Goal: Task Accomplishment & Management: Manage account settings

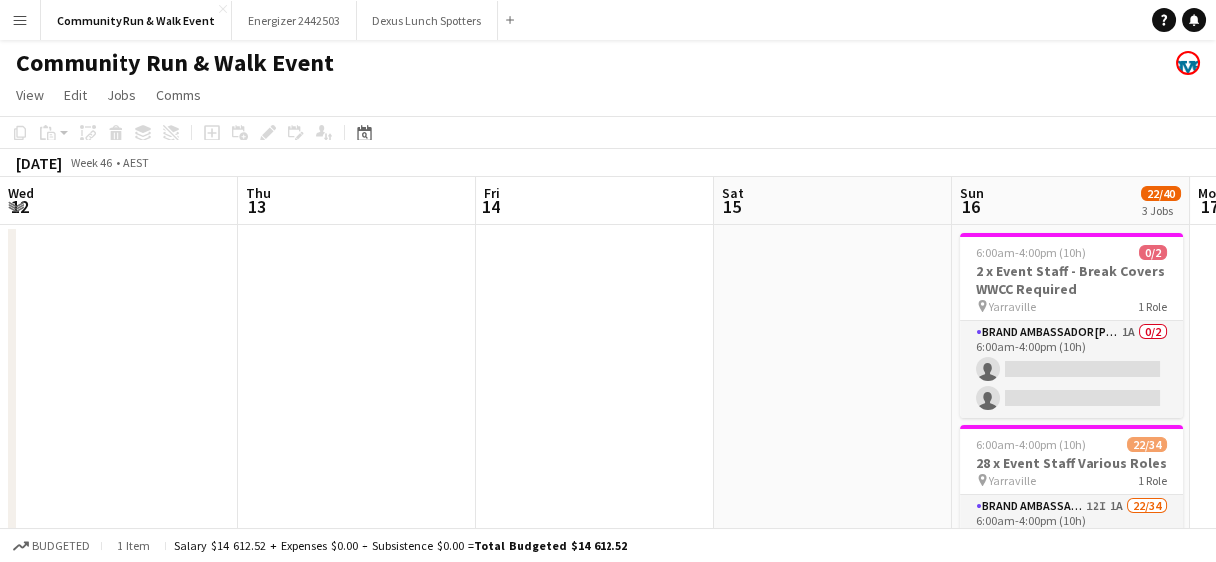
scroll to position [0, 685]
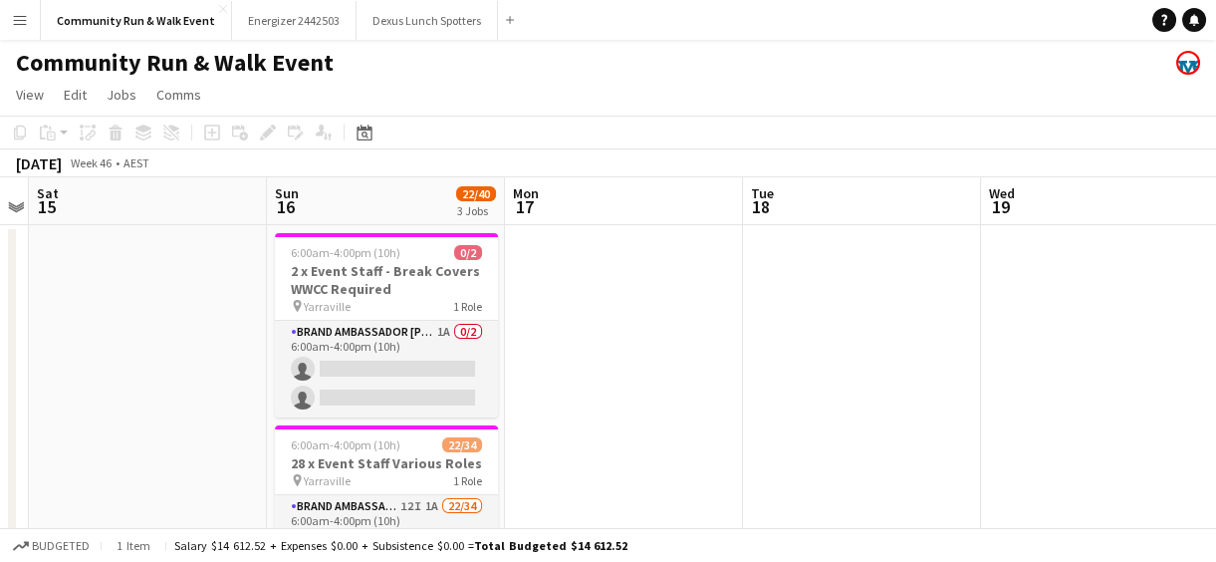
click at [1, 23] on button "Menu" at bounding box center [20, 20] width 40 height 40
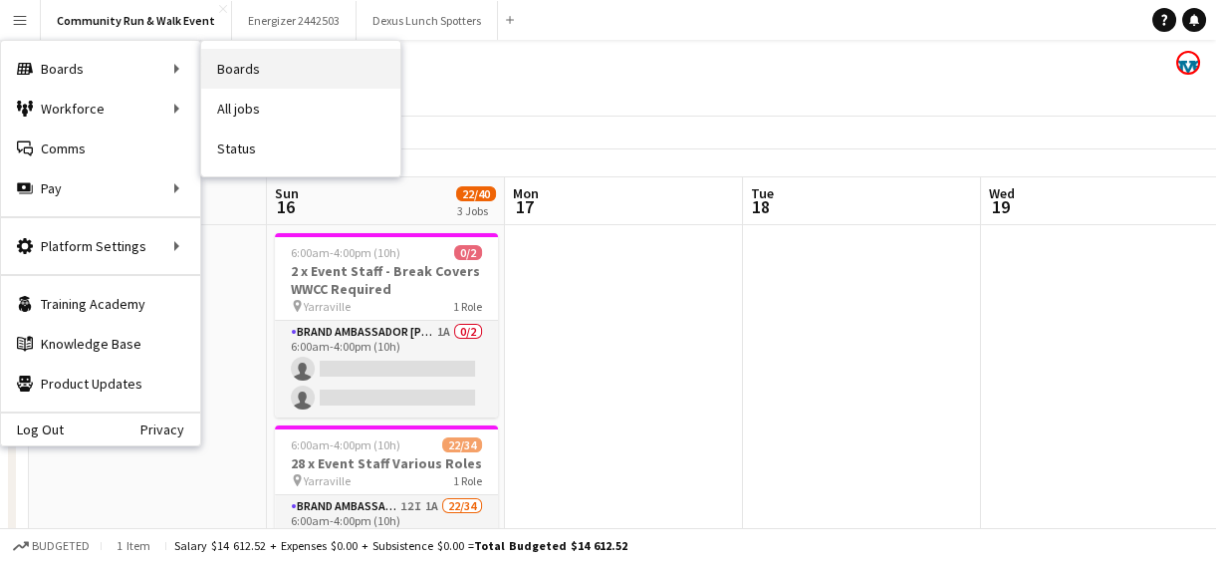
click at [250, 59] on link "Boards" at bounding box center [300, 69] width 199 height 40
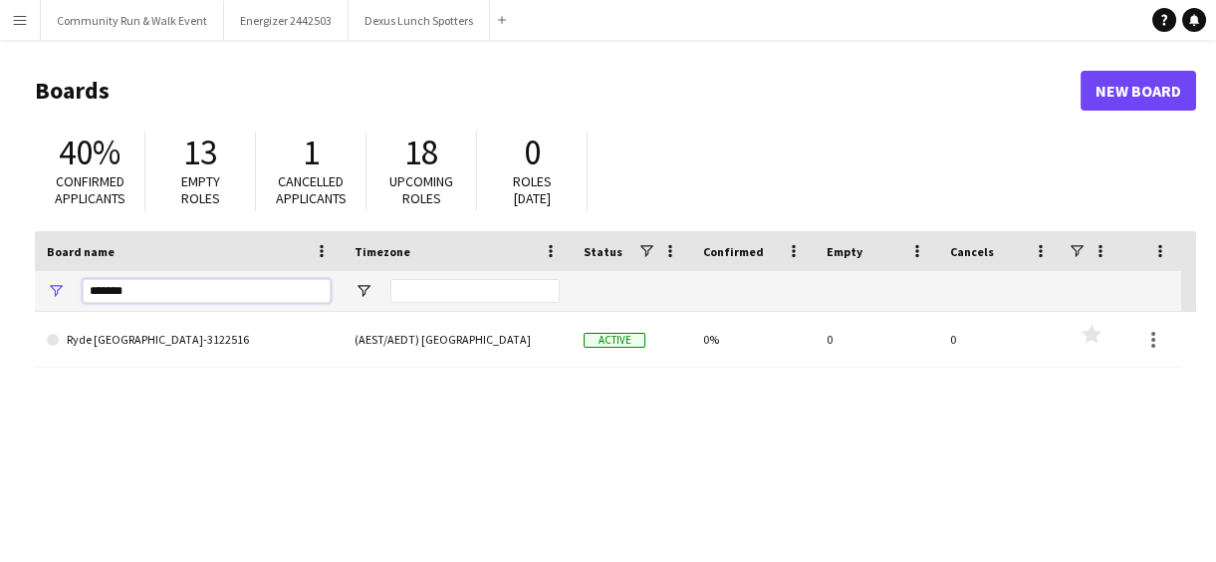
click at [156, 289] on input "*******" at bounding box center [207, 291] width 248 height 24
type input "********"
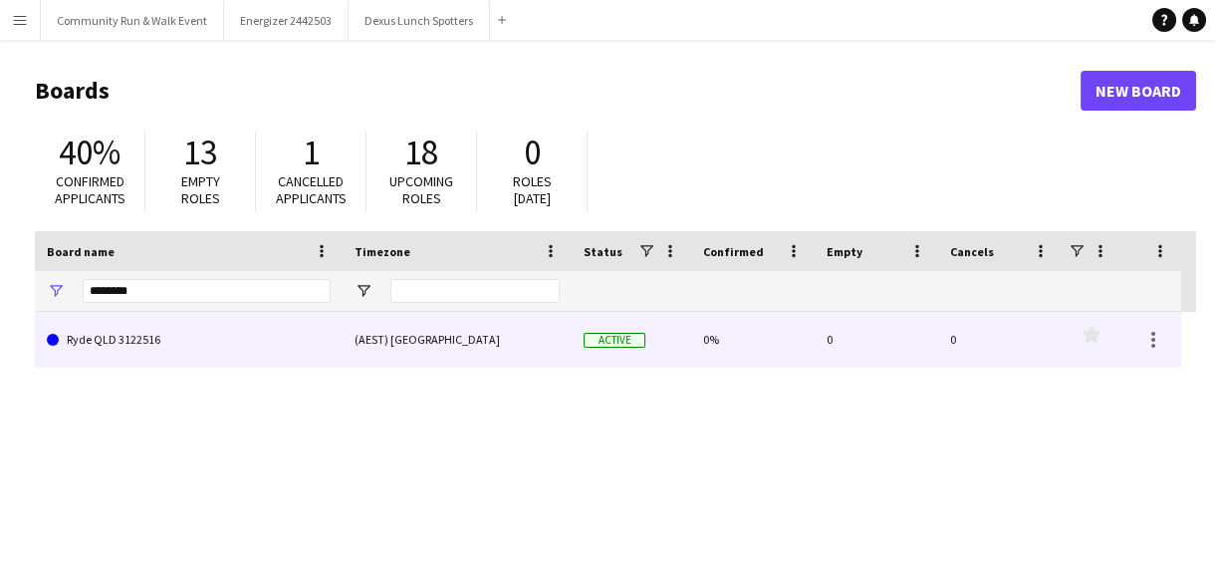
click at [152, 331] on link "Ryde QLD 3122516" at bounding box center [189, 340] width 284 height 56
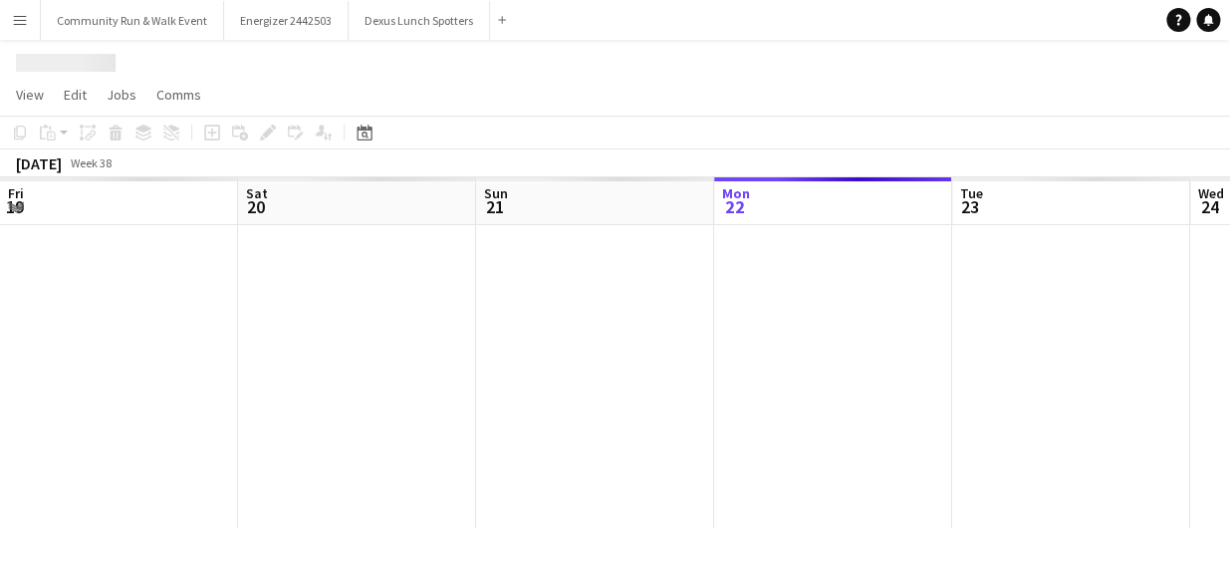
scroll to position [0, 476]
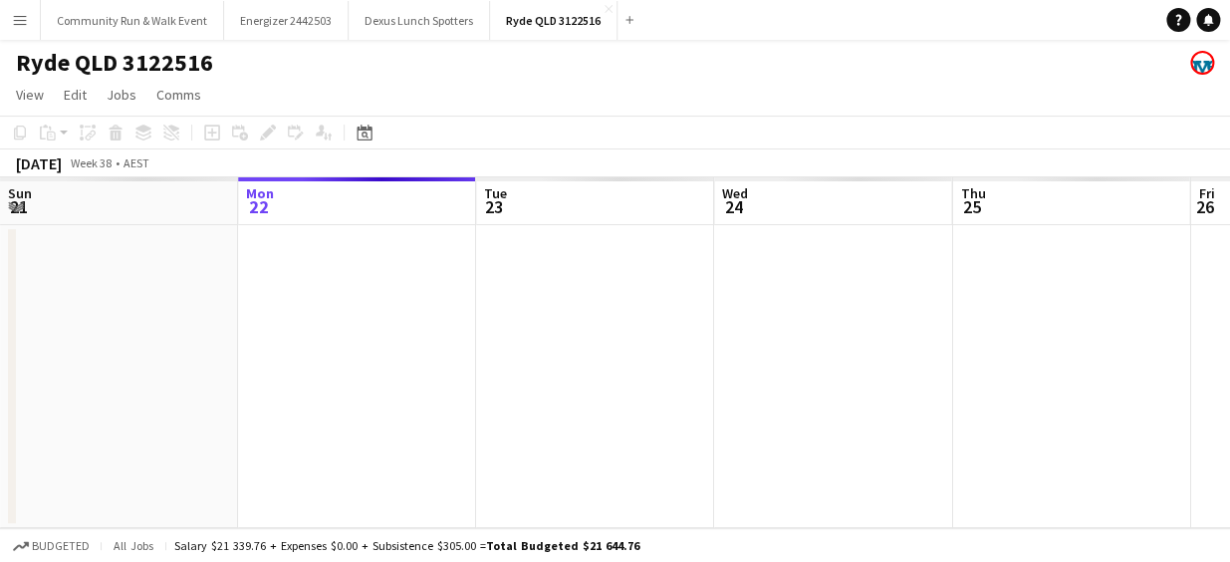
click at [348, 269] on app-date-cell at bounding box center [357, 376] width 238 height 303
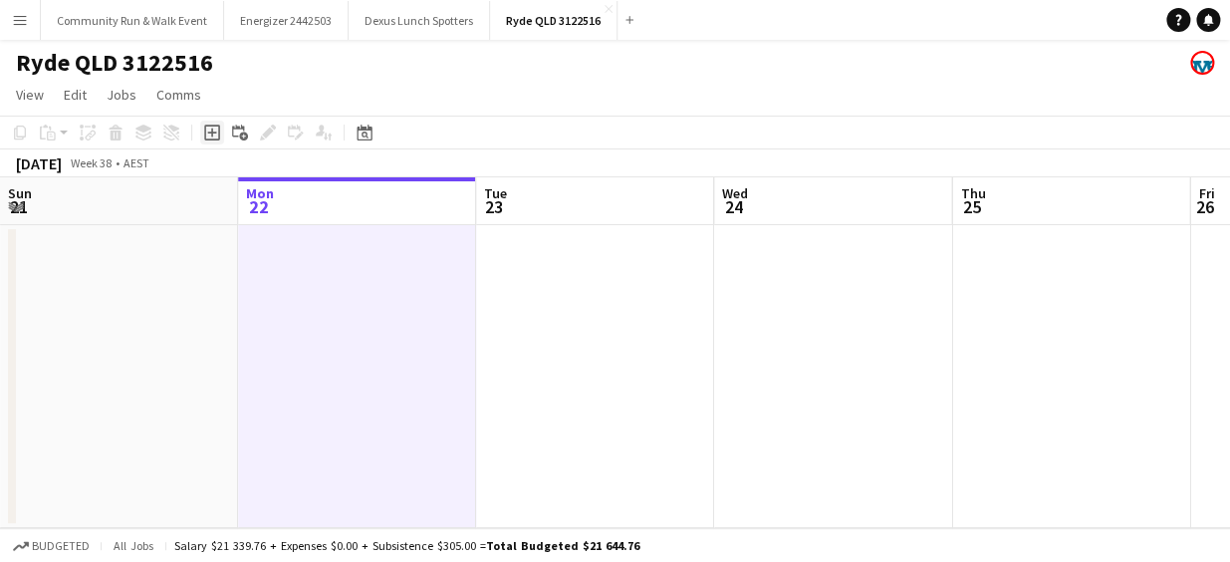
click at [208, 139] on icon at bounding box center [212, 133] width 16 height 16
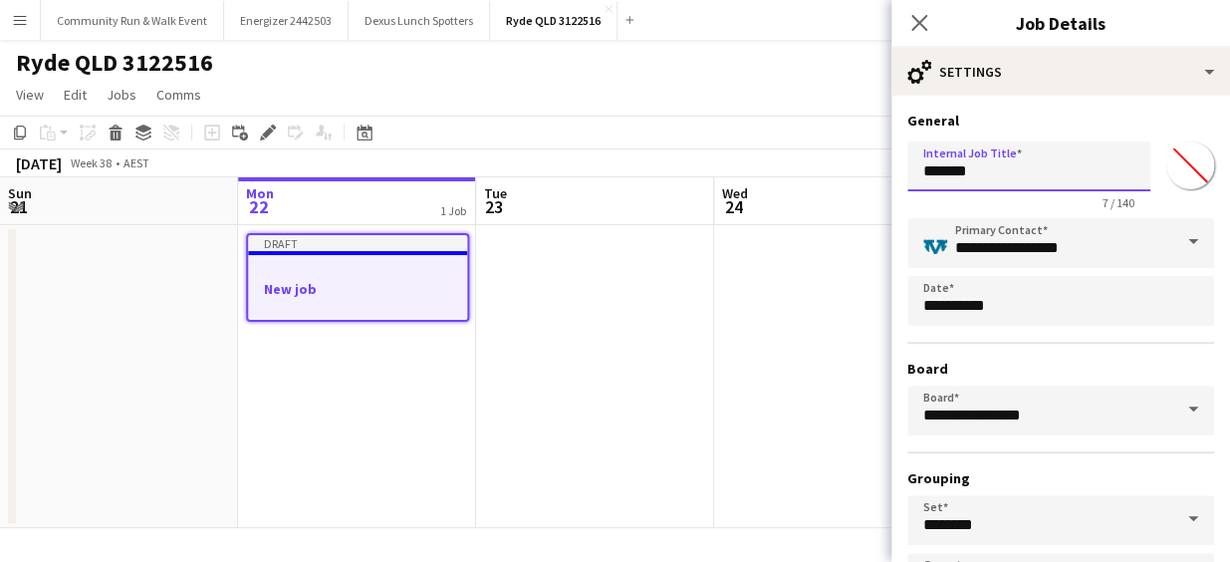
drag, startPoint x: 990, startPoint y: 163, endPoint x: 858, endPoint y: 139, distance: 134.6
click at [858, 139] on body "Menu Boards Boards Boards All jobs Status Workforce Workforce My Workforce Recr…" at bounding box center [615, 281] width 1230 height 562
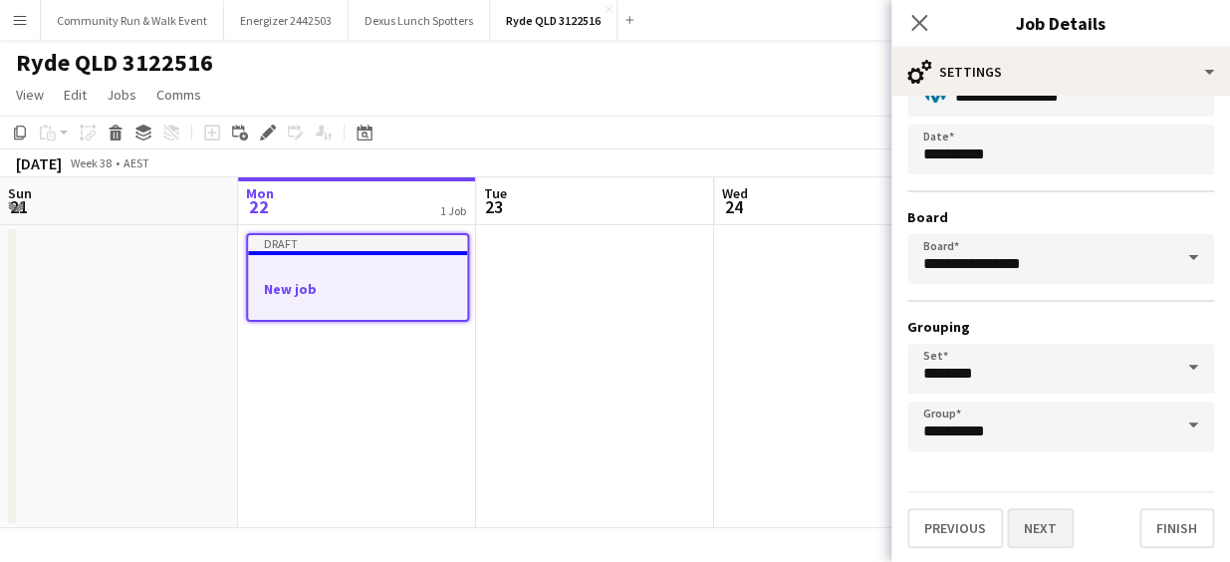
type input "**********"
click at [1052, 527] on button "Next" at bounding box center [1040, 528] width 67 height 40
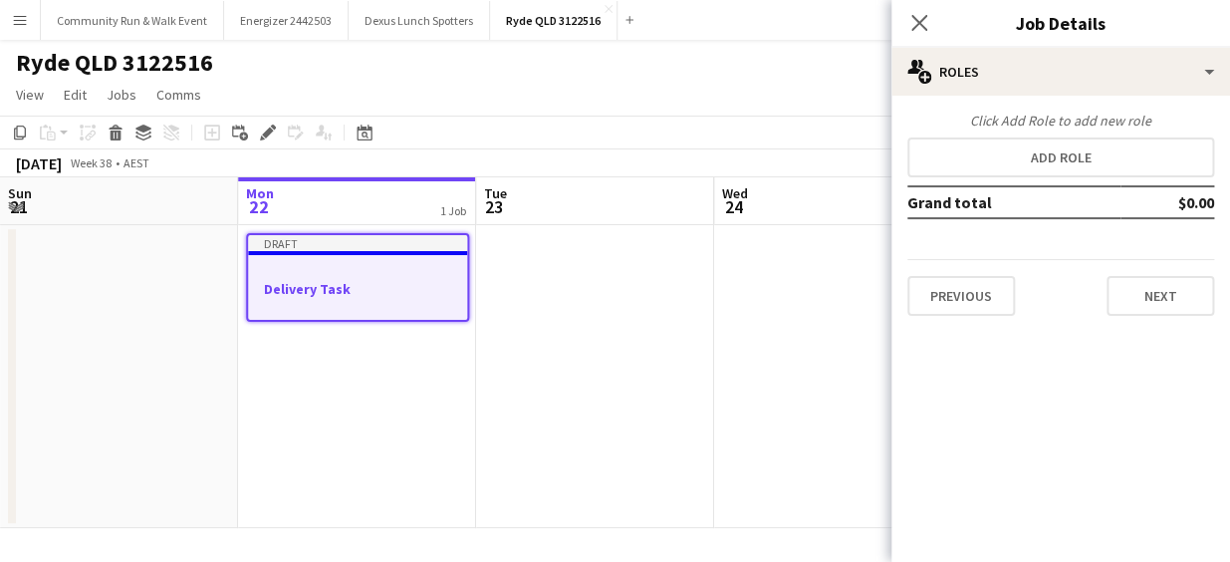
scroll to position [0, 0]
click at [1173, 308] on button "Next" at bounding box center [1161, 296] width 108 height 40
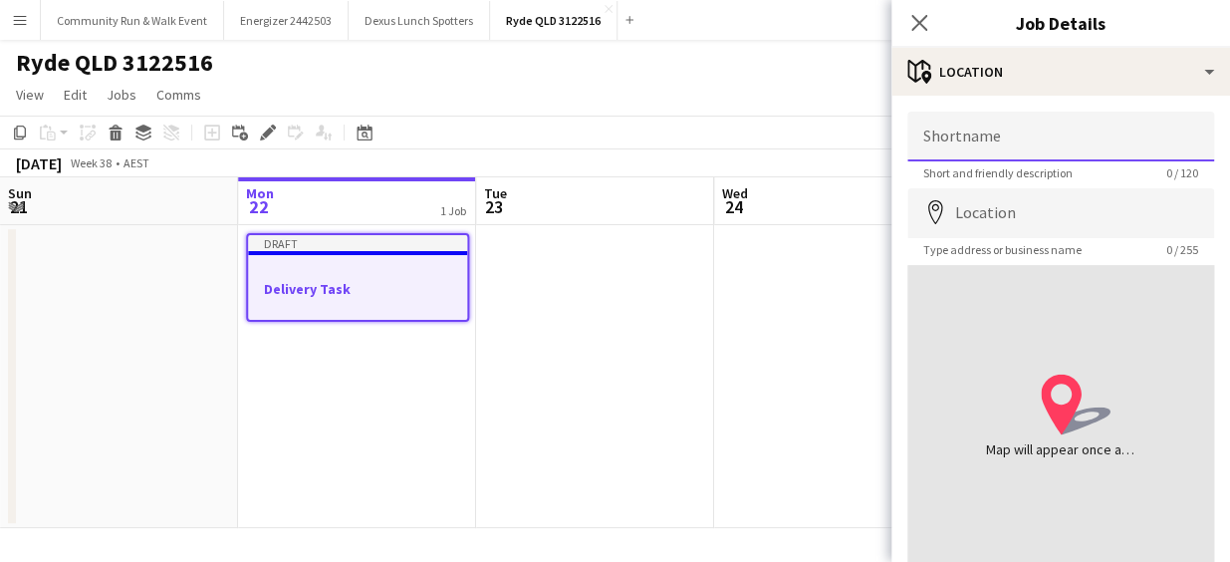
click at [1008, 130] on input "Shortname" at bounding box center [1061, 137] width 307 height 50
type input "**********"
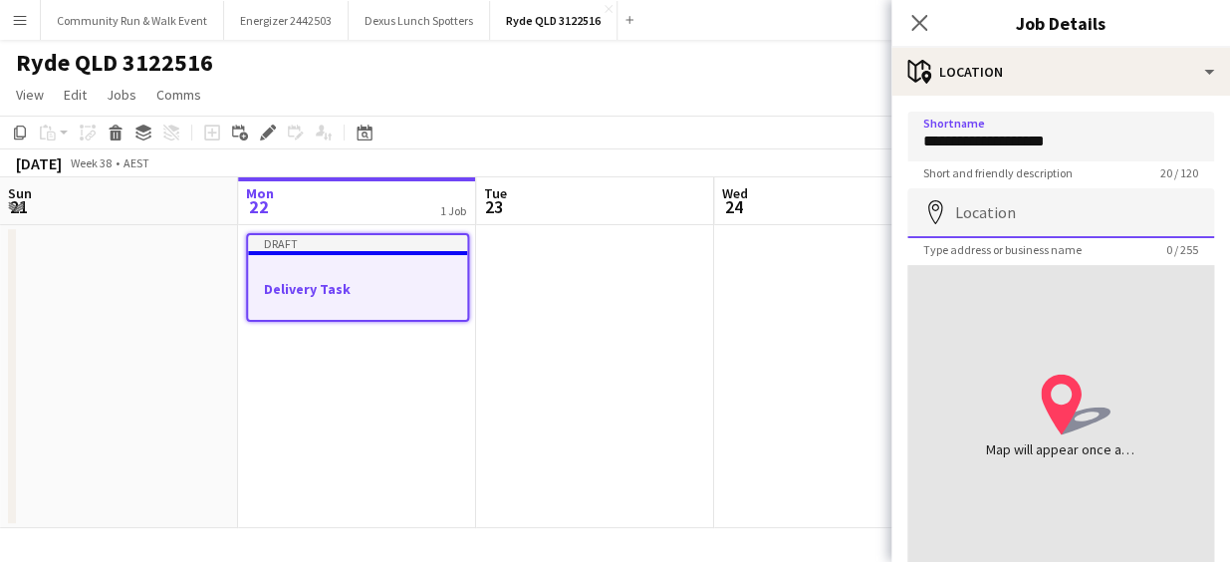
click at [978, 209] on input "Location" at bounding box center [1061, 213] width 307 height 50
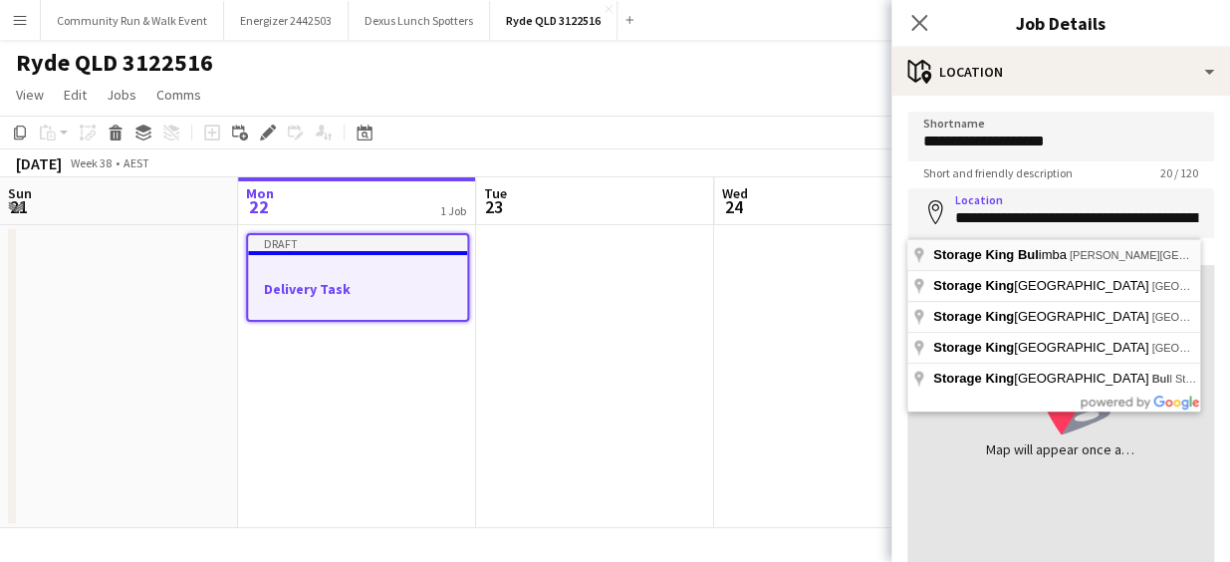
type input "**********"
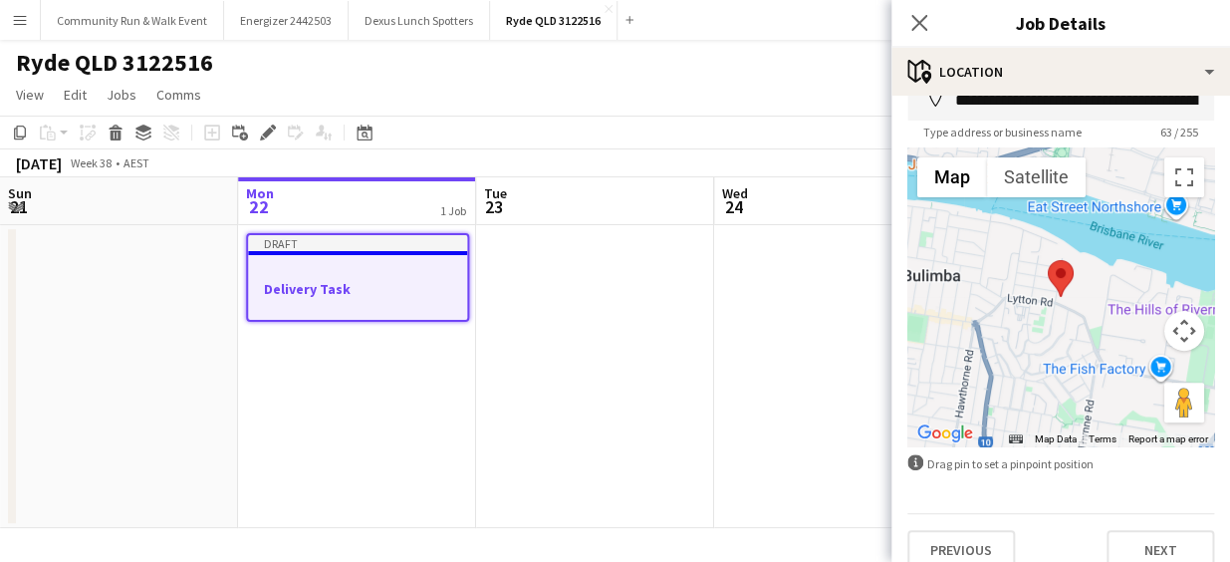
scroll to position [141, 0]
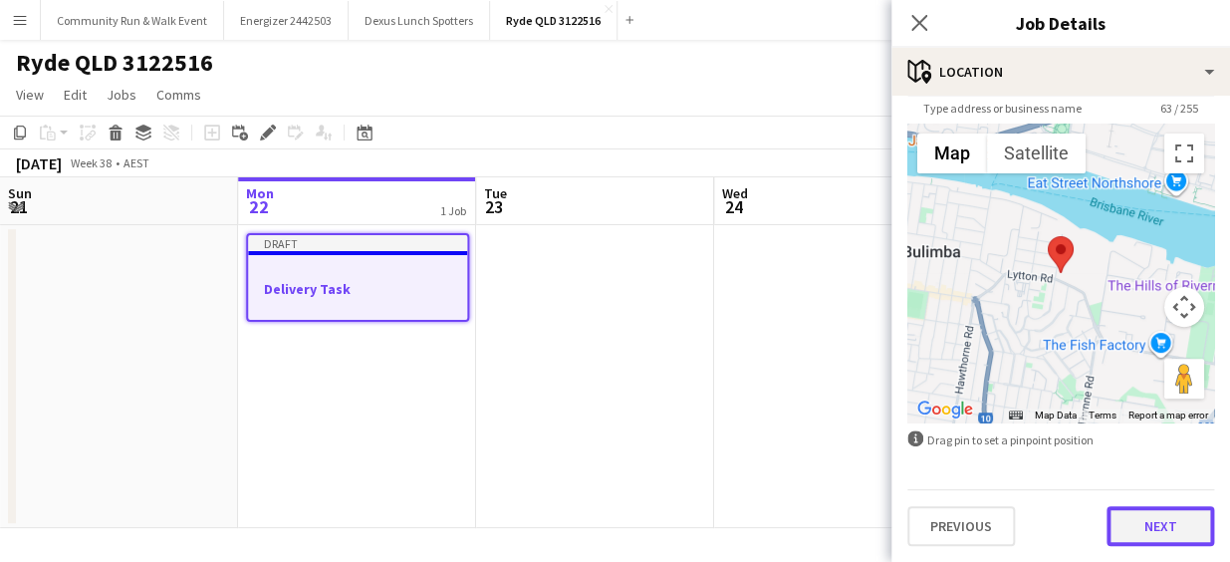
click at [1162, 521] on button "Next" at bounding box center [1161, 526] width 108 height 40
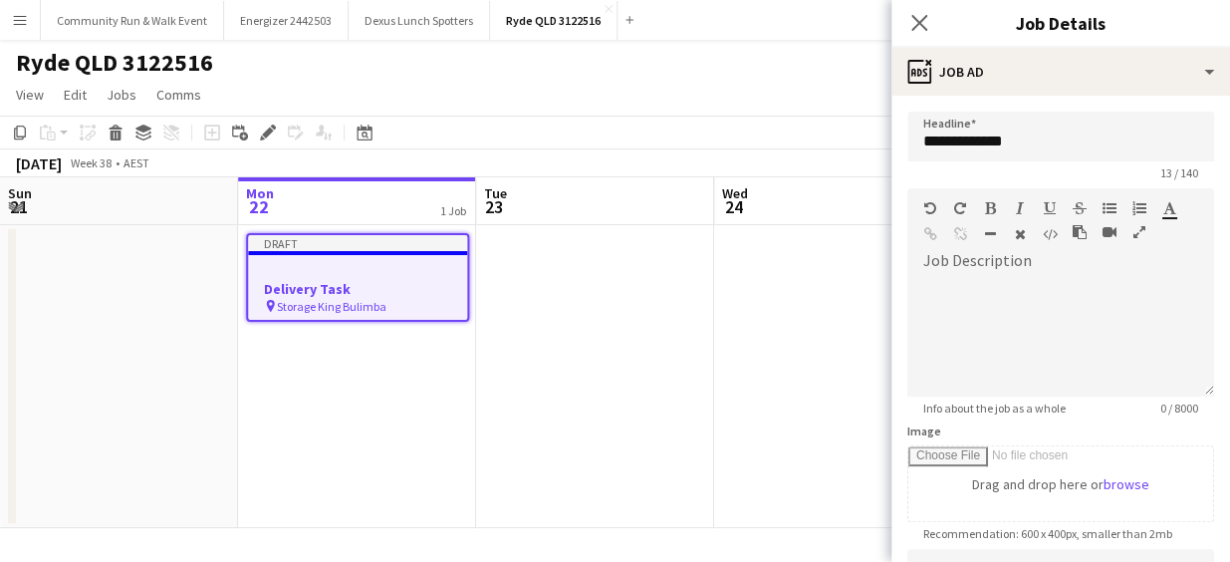
scroll to position [485, 0]
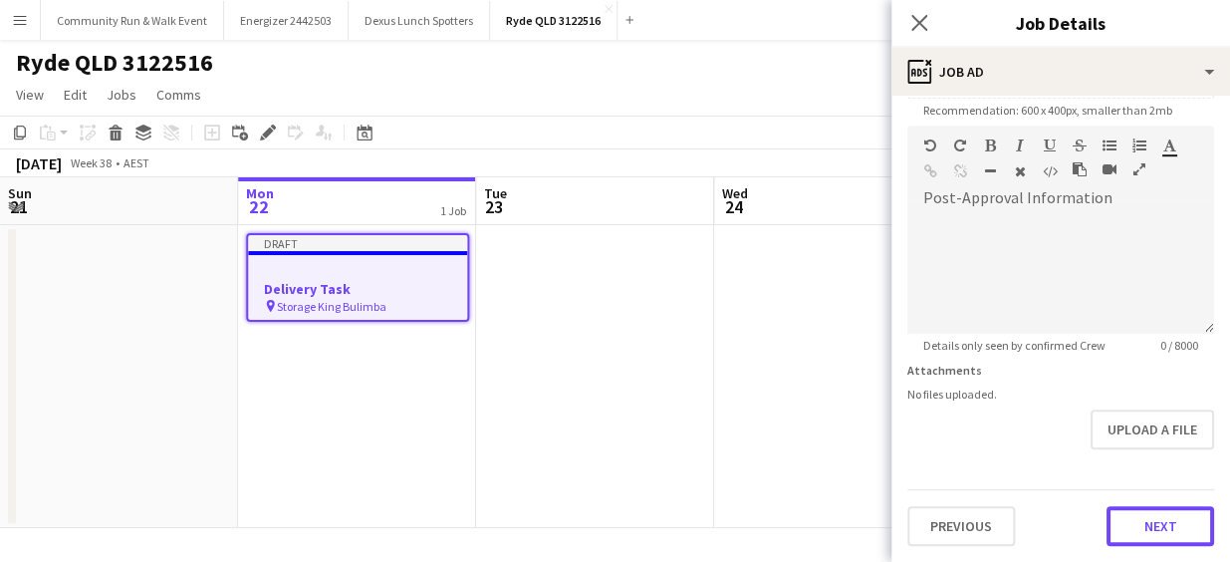
click at [1160, 472] on form "**********" at bounding box center [1061, 117] width 339 height 858
click at [1161, 517] on button "Next" at bounding box center [1161, 527] width 108 height 40
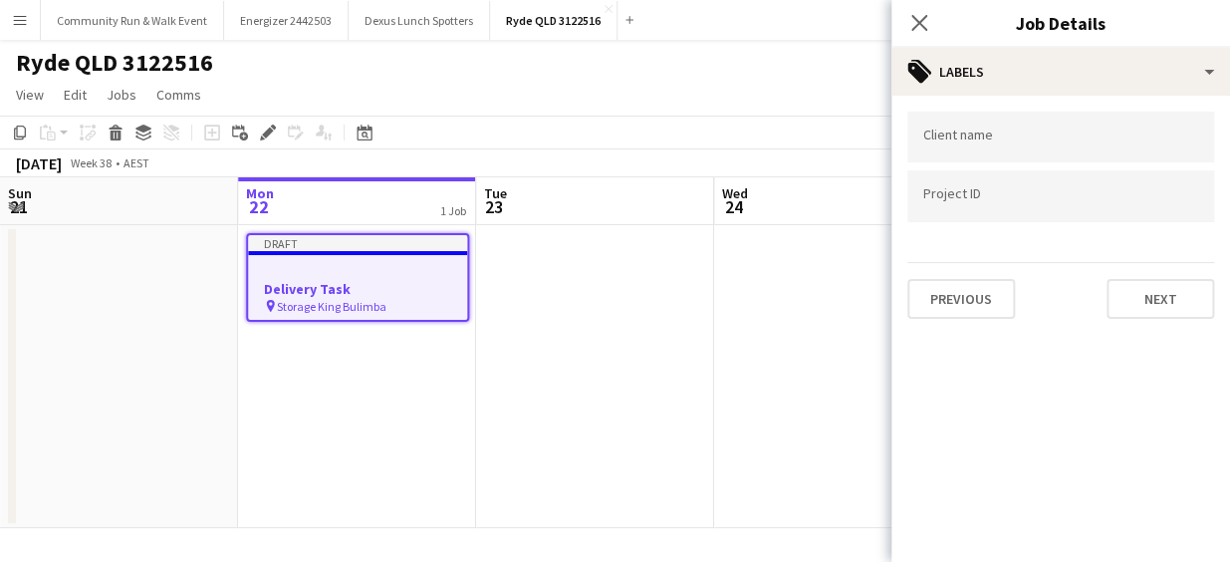
click at [1009, 133] on input "Type to search client labels..." at bounding box center [1060, 138] width 275 height 18
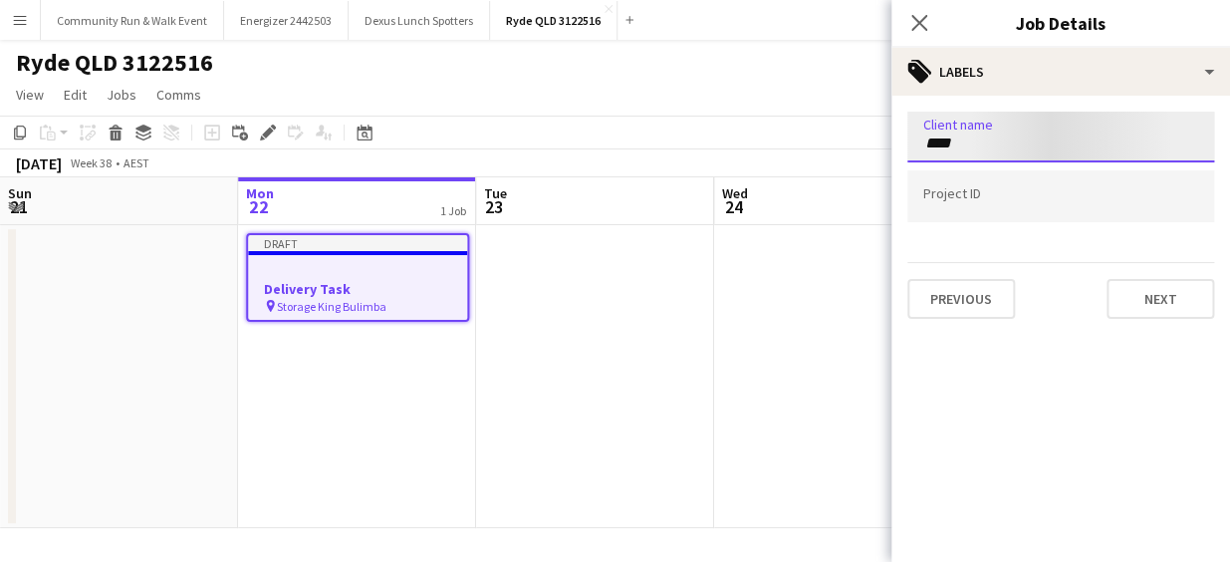
type input "****"
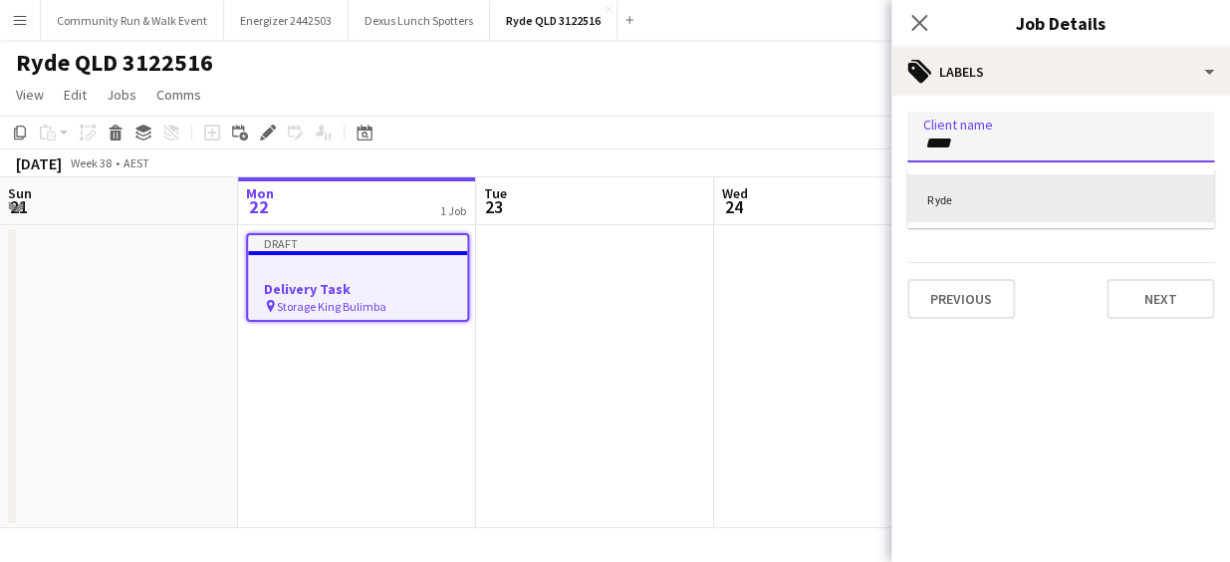
click at [972, 191] on div "Ryde" at bounding box center [1061, 198] width 307 height 48
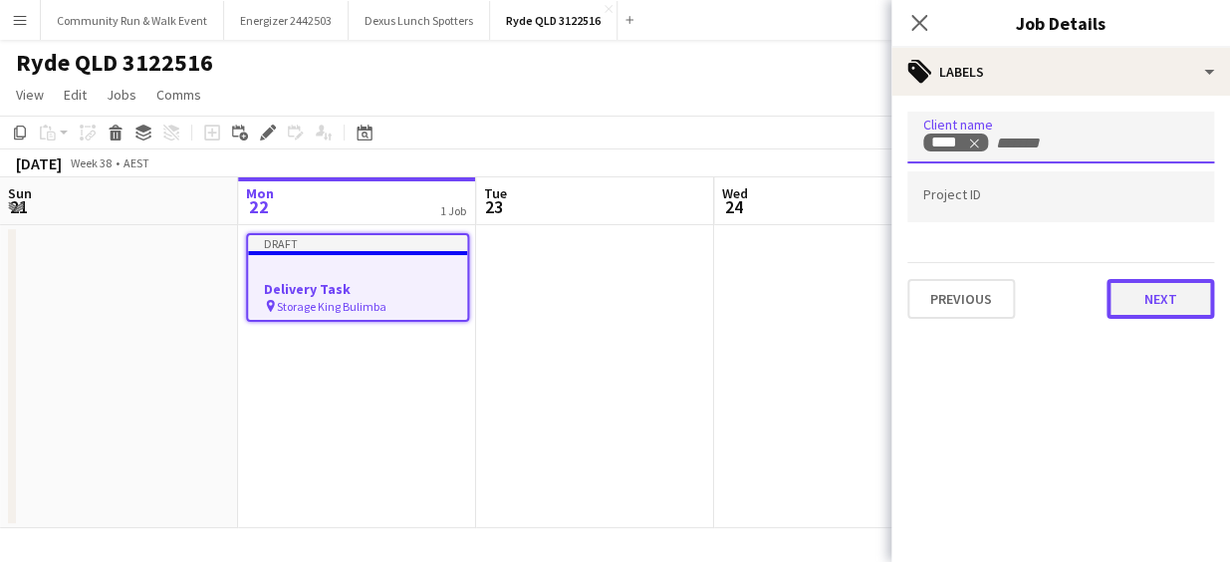
click at [1150, 312] on button "Next" at bounding box center [1161, 299] width 108 height 40
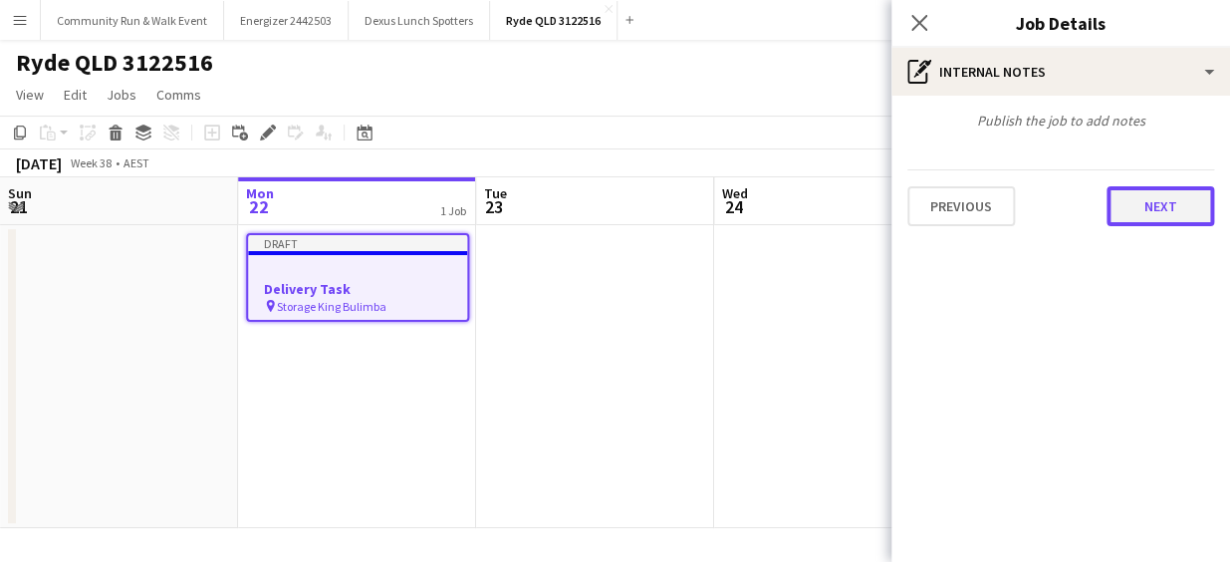
click at [1172, 199] on button "Next" at bounding box center [1161, 206] width 108 height 40
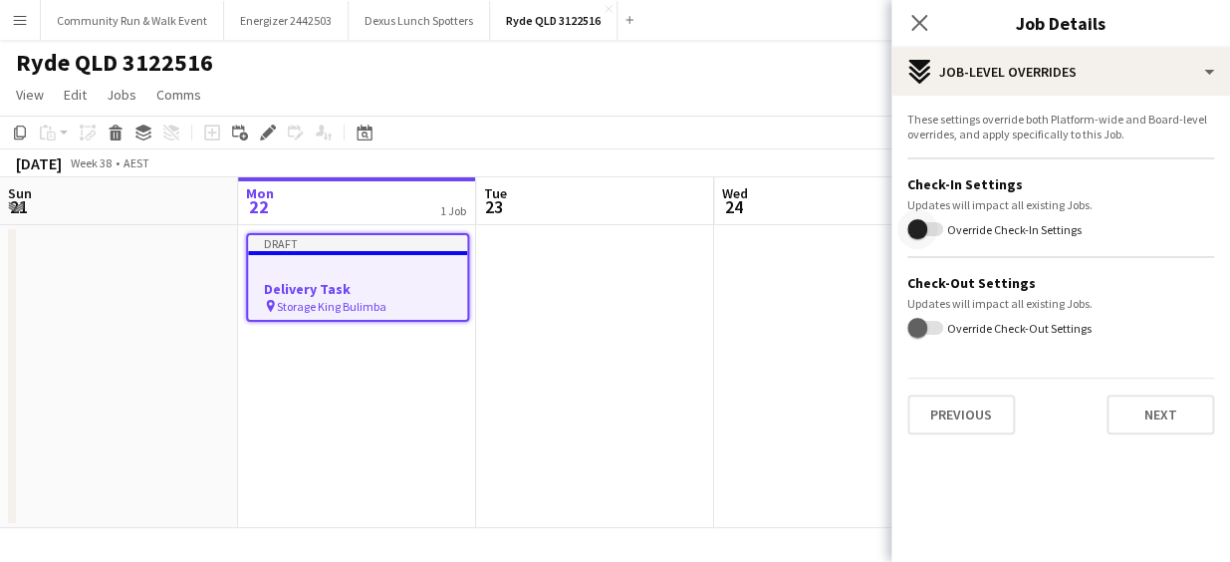
click at [925, 218] on span "button" at bounding box center [918, 229] width 40 height 40
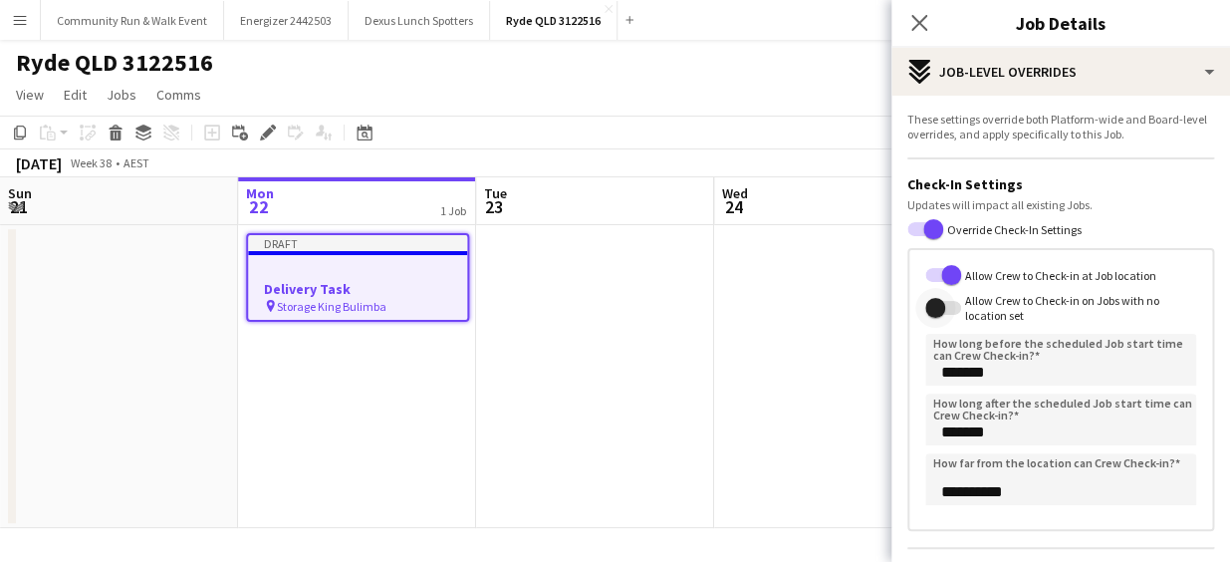
click at [932, 311] on span "button" at bounding box center [935, 308] width 20 height 20
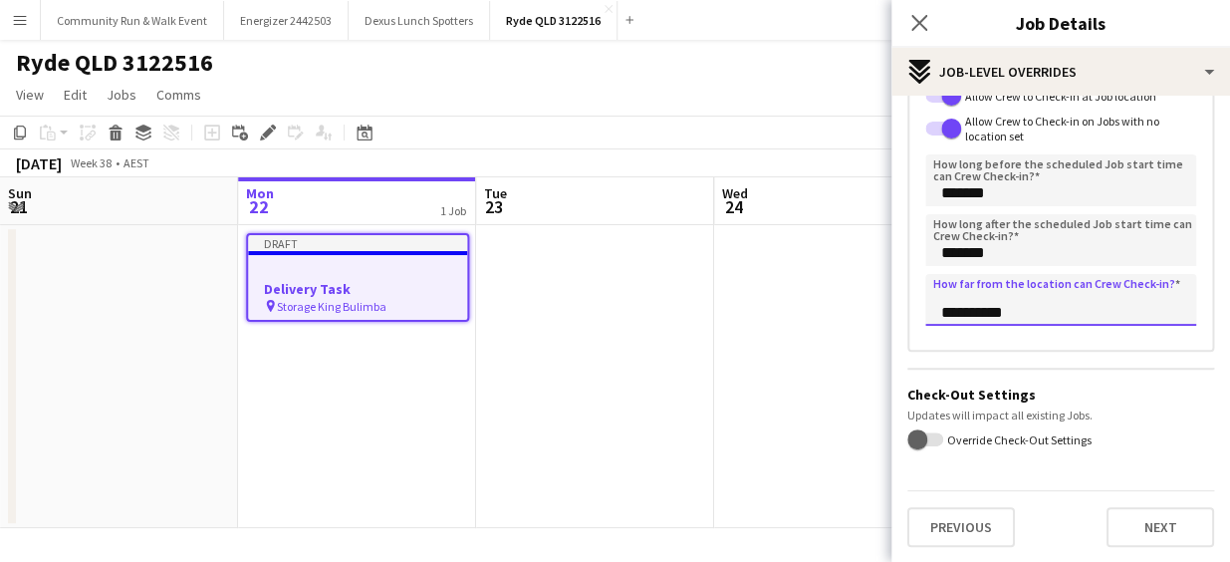
drag, startPoint x: 962, startPoint y: 313, endPoint x: 916, endPoint y: 311, distance: 46.9
click at [916, 311] on div "**********" at bounding box center [1061, 211] width 307 height 284
type input "**********"
click at [925, 437] on span "button" at bounding box center [918, 439] width 20 height 20
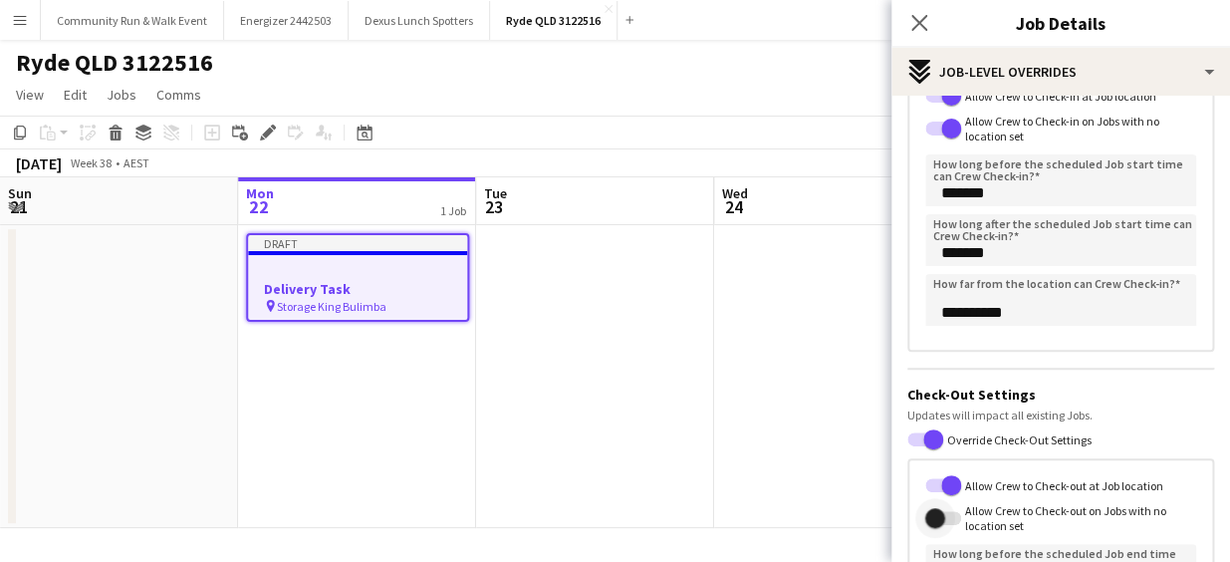
click at [940, 528] on span "button" at bounding box center [936, 518] width 40 height 40
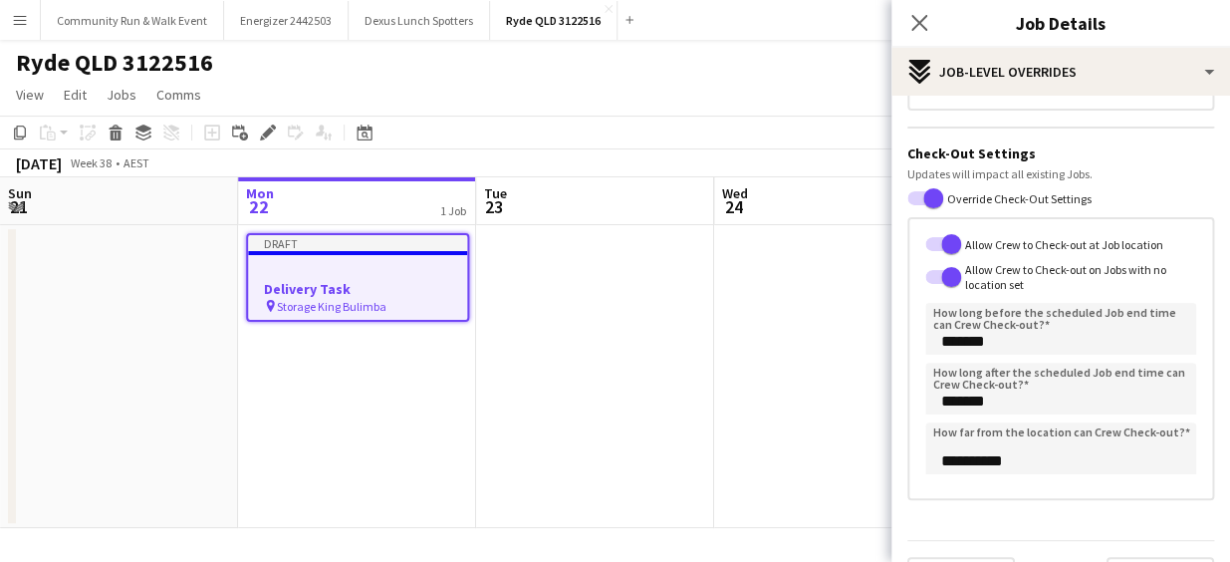
scroll to position [470, 0]
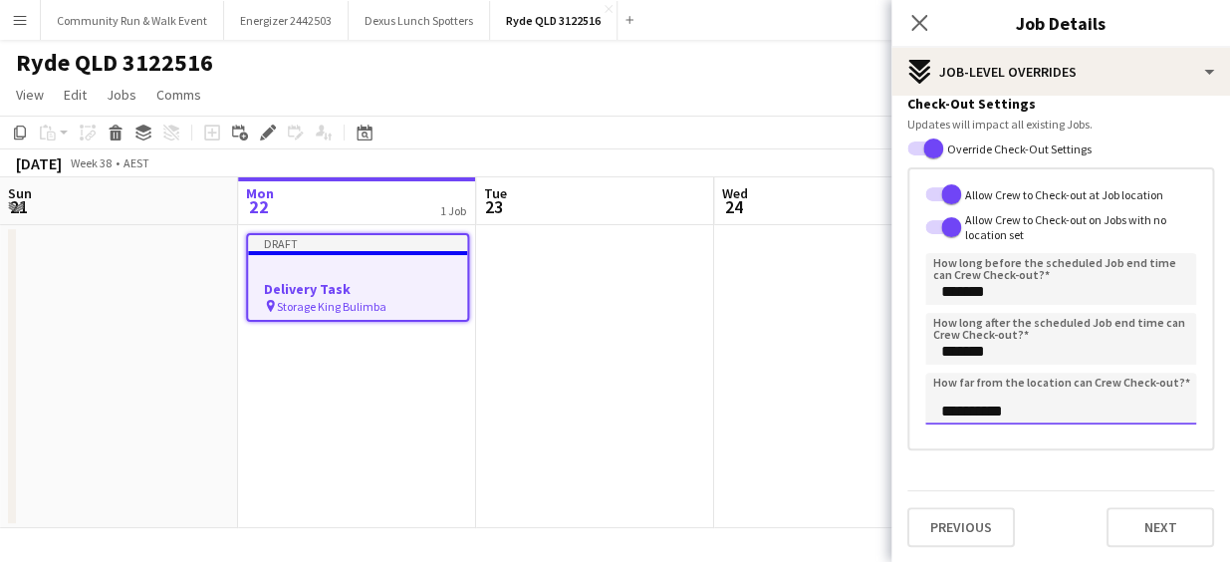
drag, startPoint x: 963, startPoint y: 407, endPoint x: 912, endPoint y: 411, distance: 52.0
click at [912, 411] on div "**********" at bounding box center [1061, 309] width 307 height 284
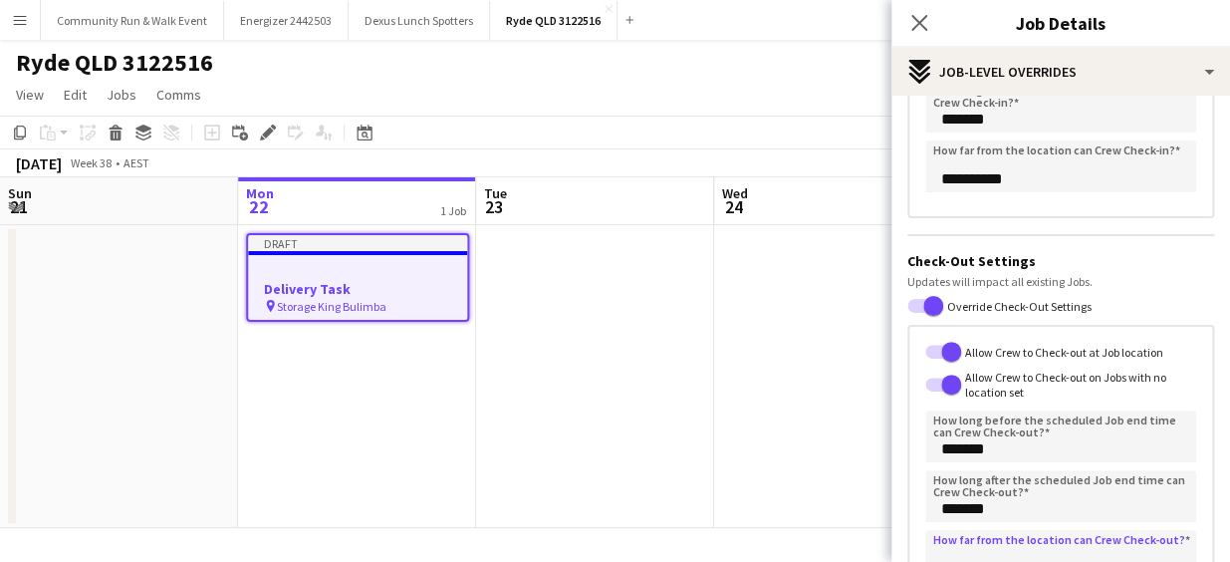
scroll to position [325, 0]
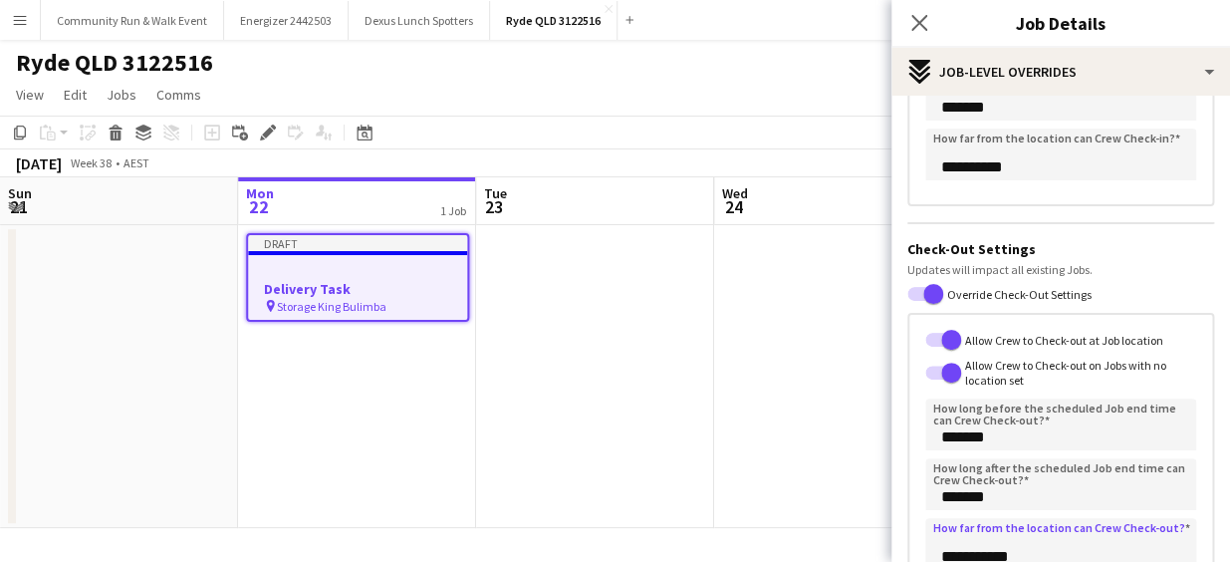
type input "**********"
click at [960, 170] on input "**********" at bounding box center [1060, 155] width 271 height 52
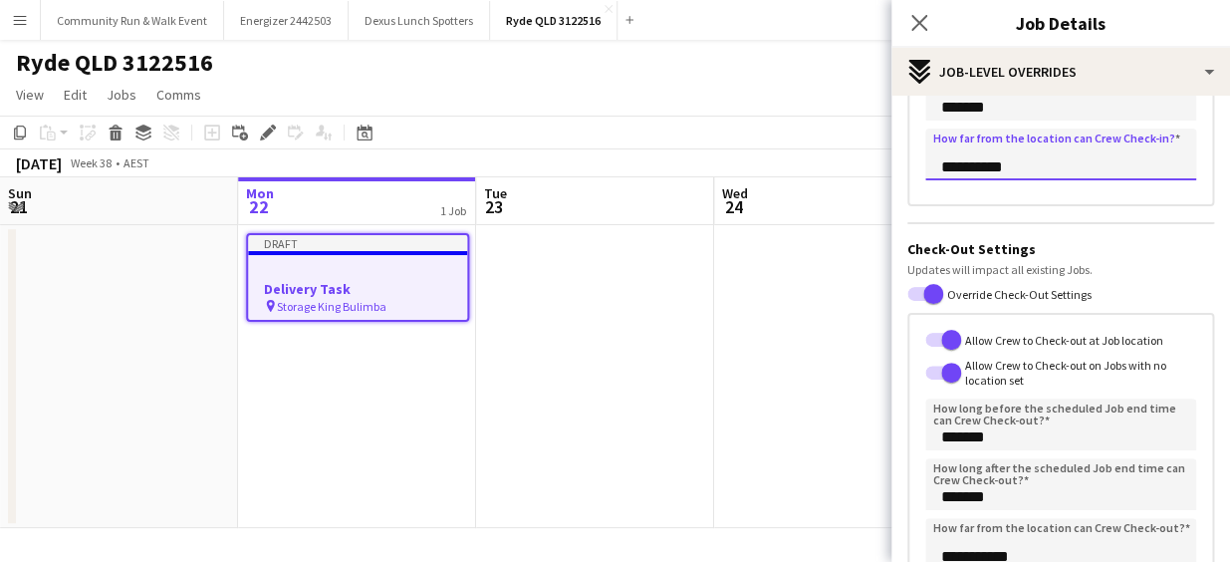
type input "**********"
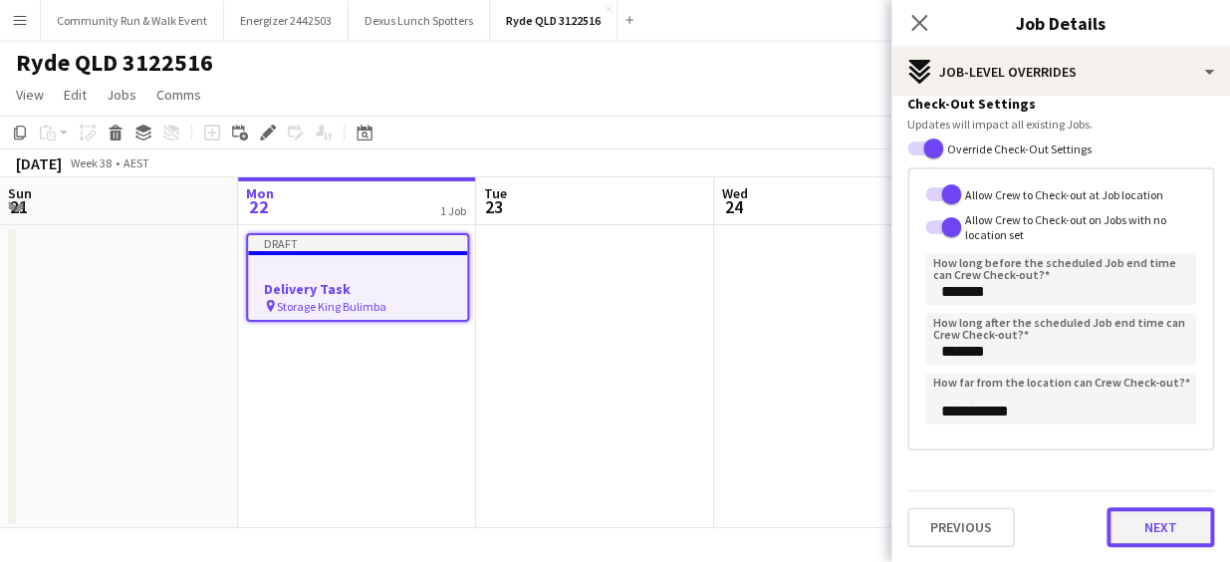
click at [1125, 532] on button "Next" at bounding box center [1161, 527] width 108 height 40
type input "*******"
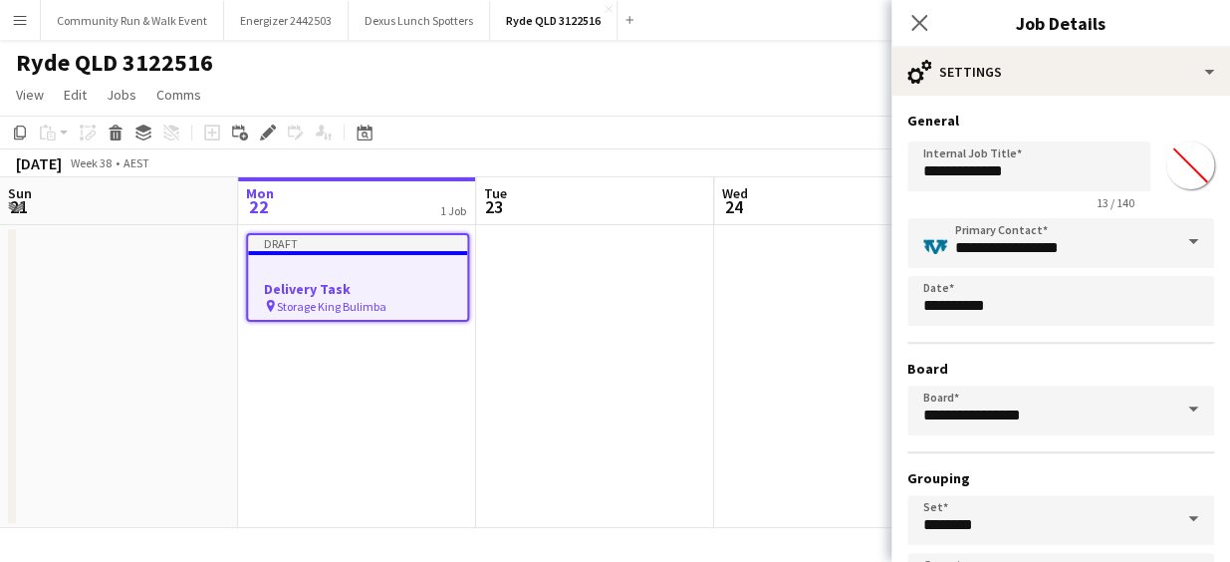
scroll to position [151, 0]
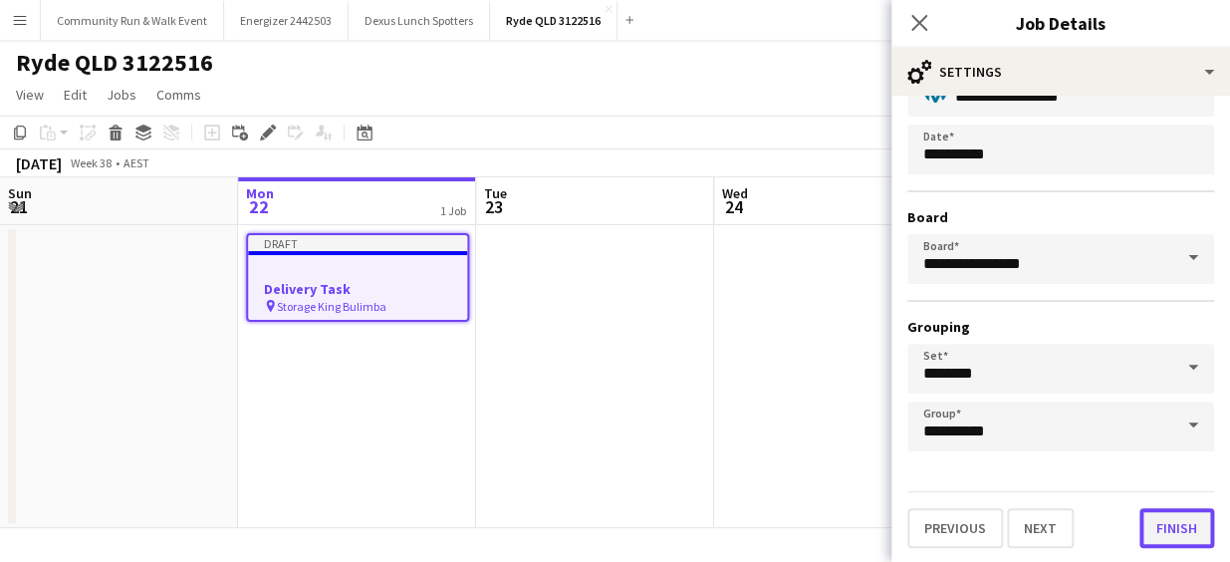
click at [1172, 529] on button "Finish" at bounding box center [1177, 528] width 75 height 40
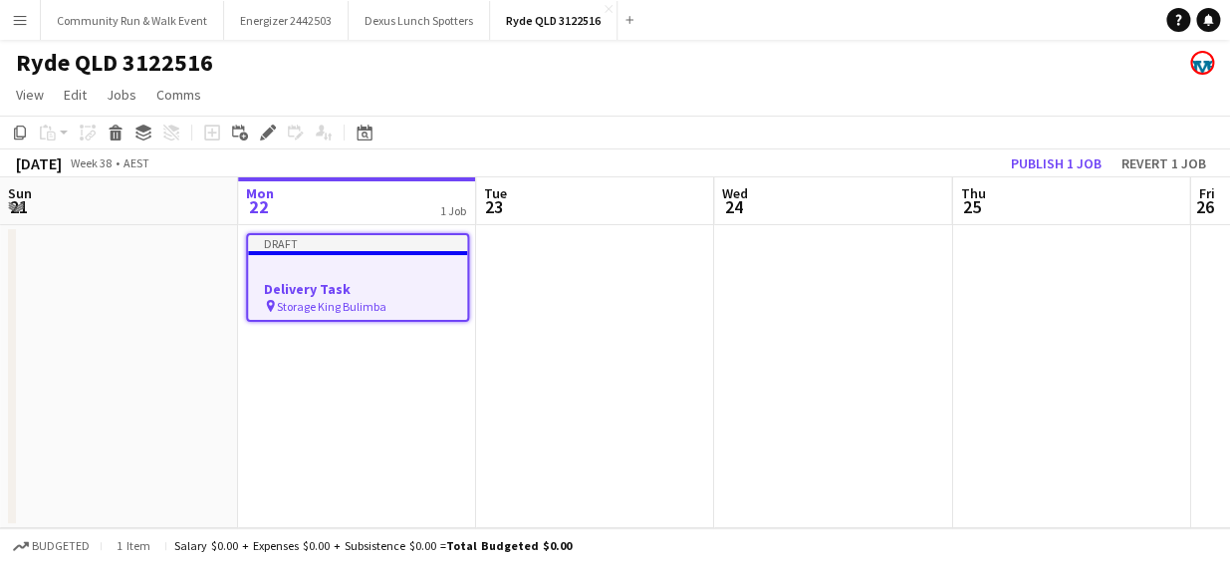
click at [350, 270] on div at bounding box center [357, 270] width 219 height 15
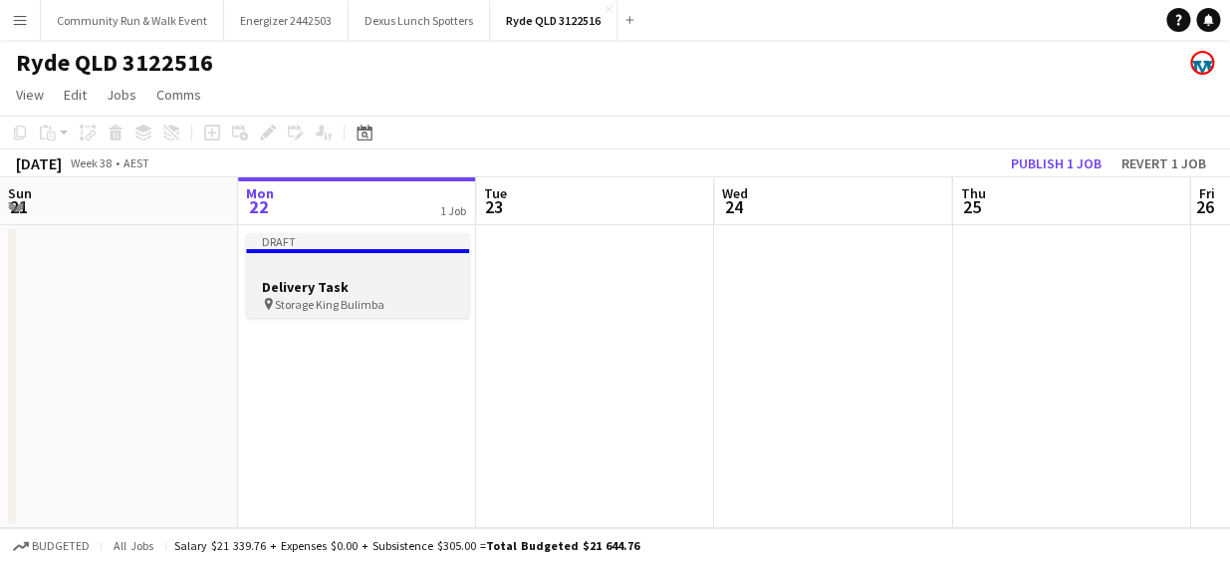
click at [350, 270] on div at bounding box center [357, 268] width 223 height 15
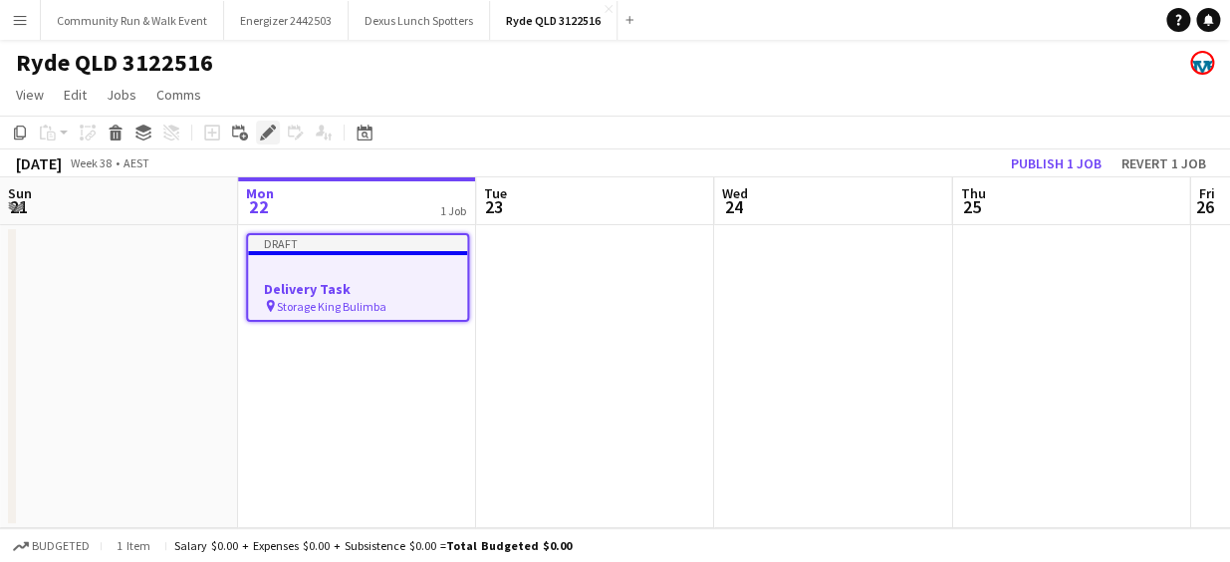
click at [266, 137] on icon "Edit" at bounding box center [268, 133] width 16 height 16
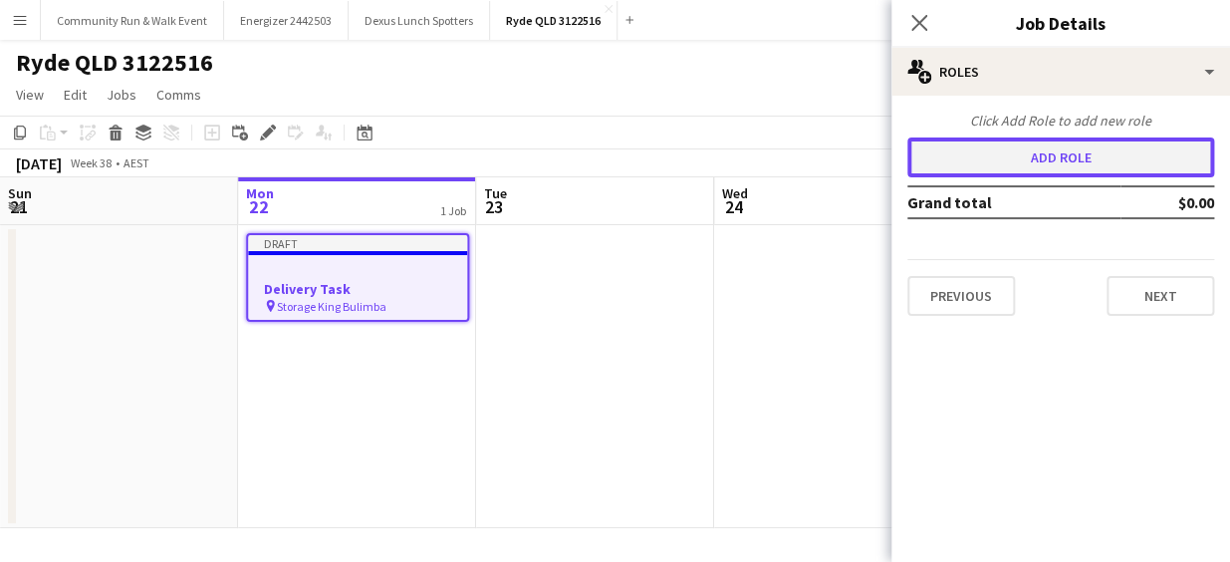
click at [947, 160] on button "Add role" at bounding box center [1061, 157] width 307 height 40
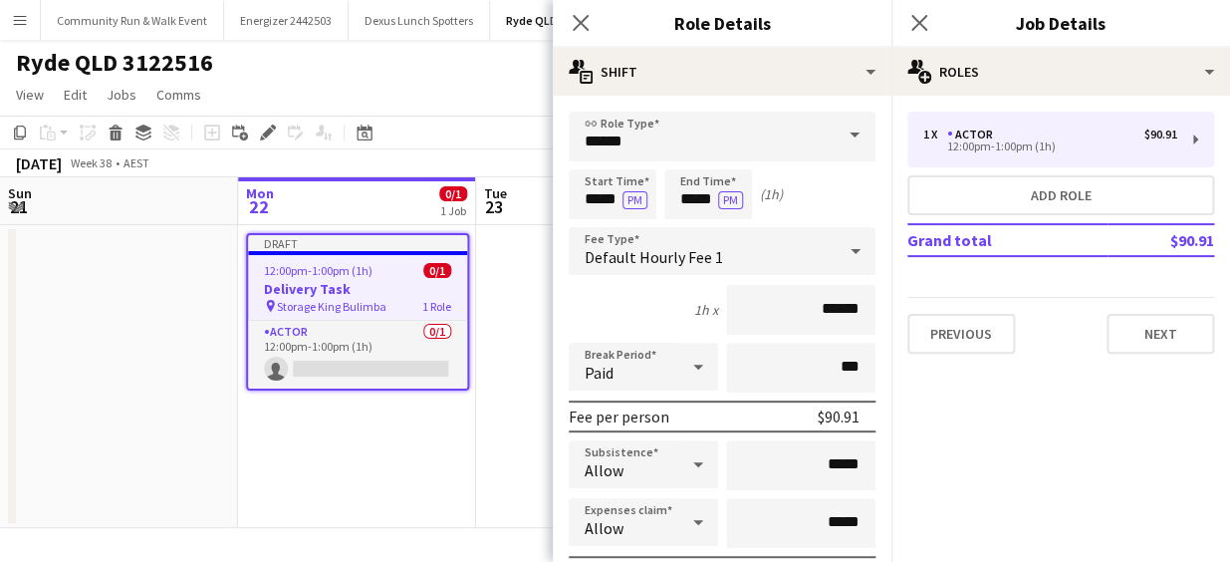
click at [836, 131] on span at bounding box center [855, 136] width 42 height 48
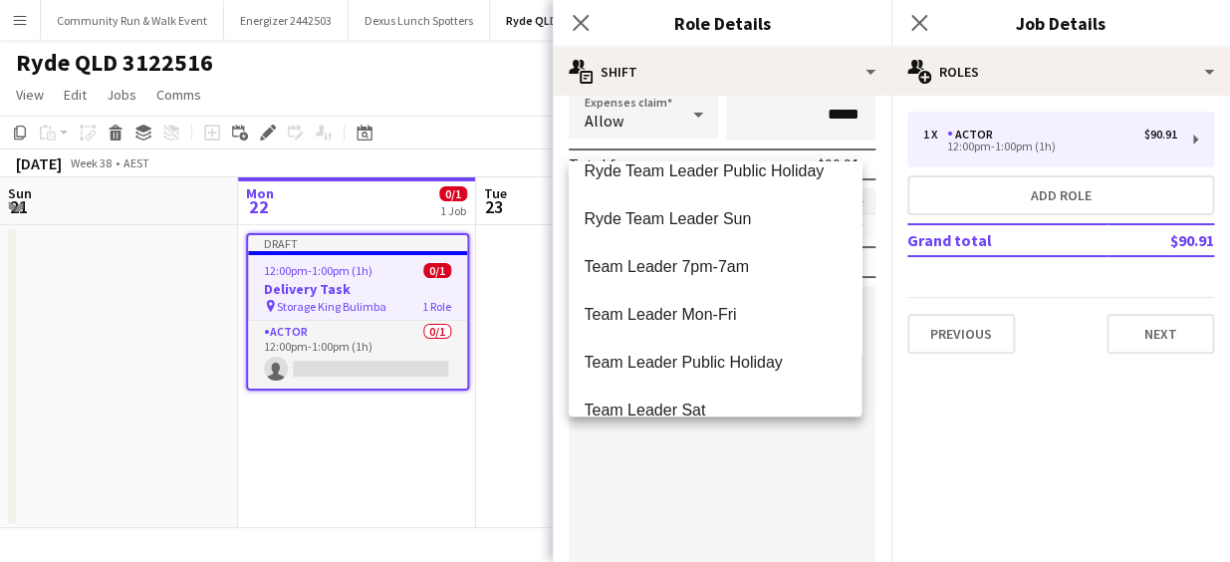
scroll to position [1114, 0]
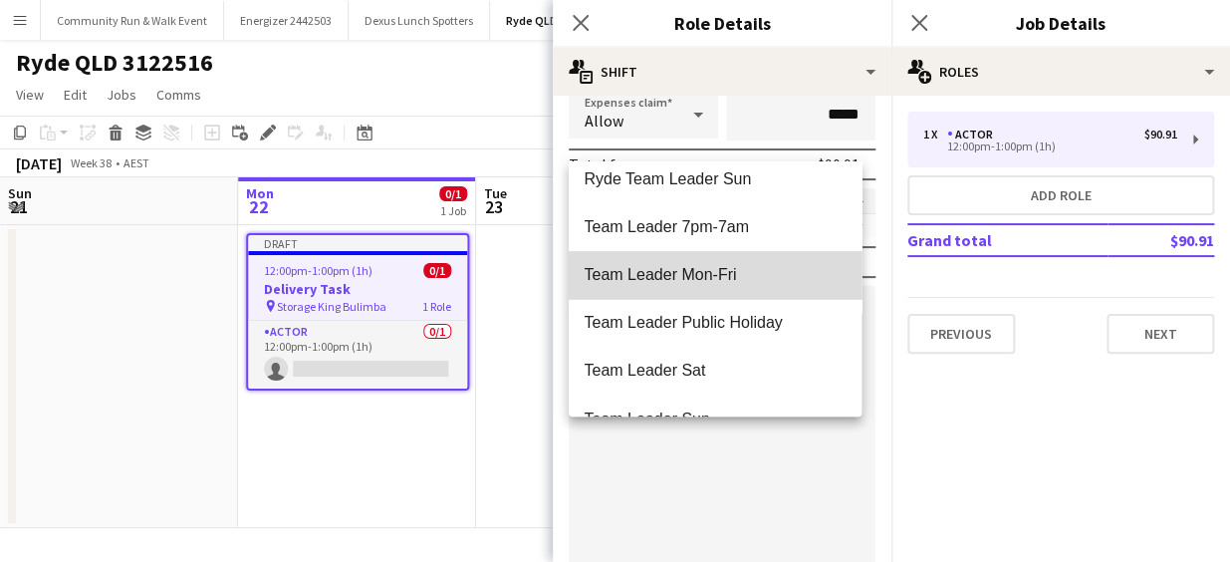
click at [729, 265] on span "Team Leader Mon-Fri" at bounding box center [715, 274] width 261 height 19
type input "**********"
type input "******"
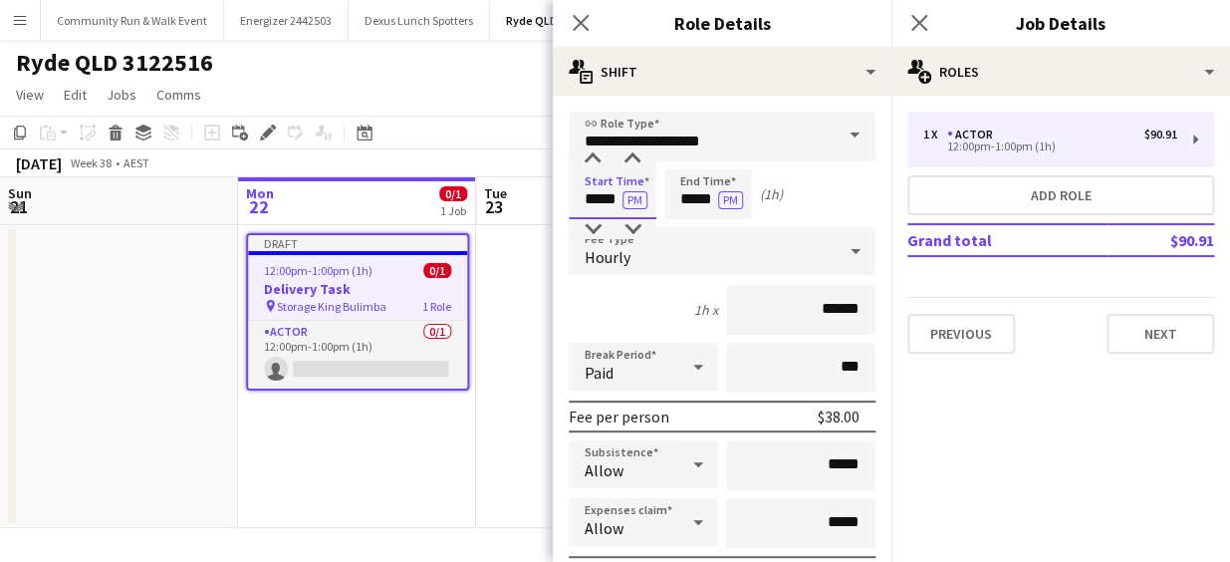
click at [595, 195] on input "*****" at bounding box center [613, 194] width 88 height 50
click at [595, 157] on div at bounding box center [593, 159] width 40 height 20
type input "*****"
click at [595, 157] on div at bounding box center [593, 159] width 40 height 20
click at [687, 199] on input "*****" at bounding box center [708, 194] width 88 height 50
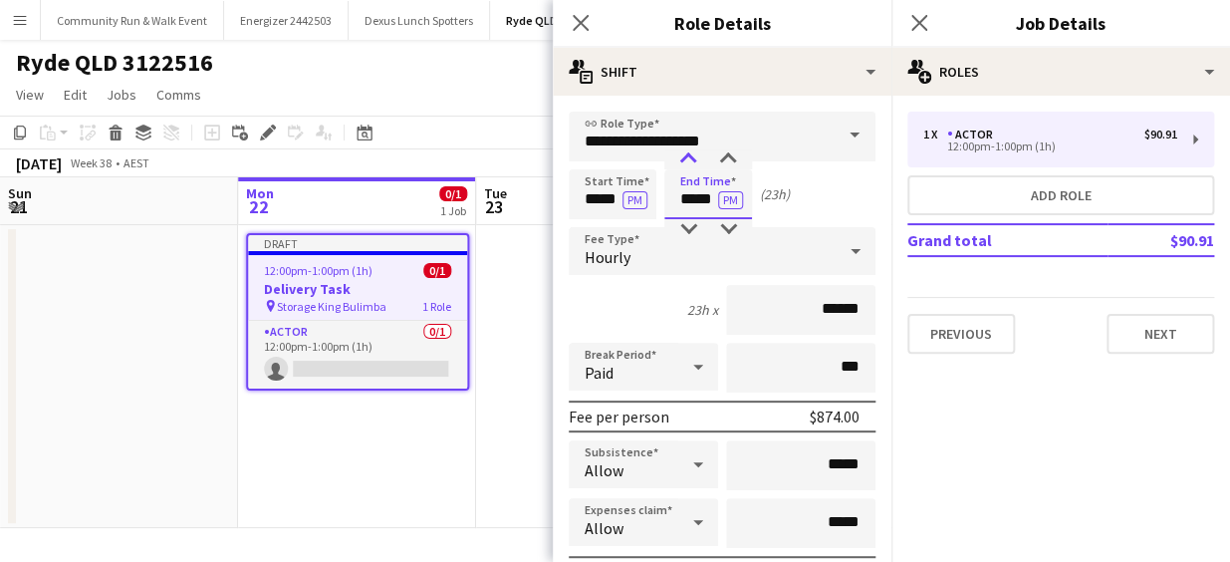
click at [689, 160] on div at bounding box center [688, 159] width 40 height 20
type input "*****"
click at [689, 160] on div at bounding box center [688, 159] width 40 height 20
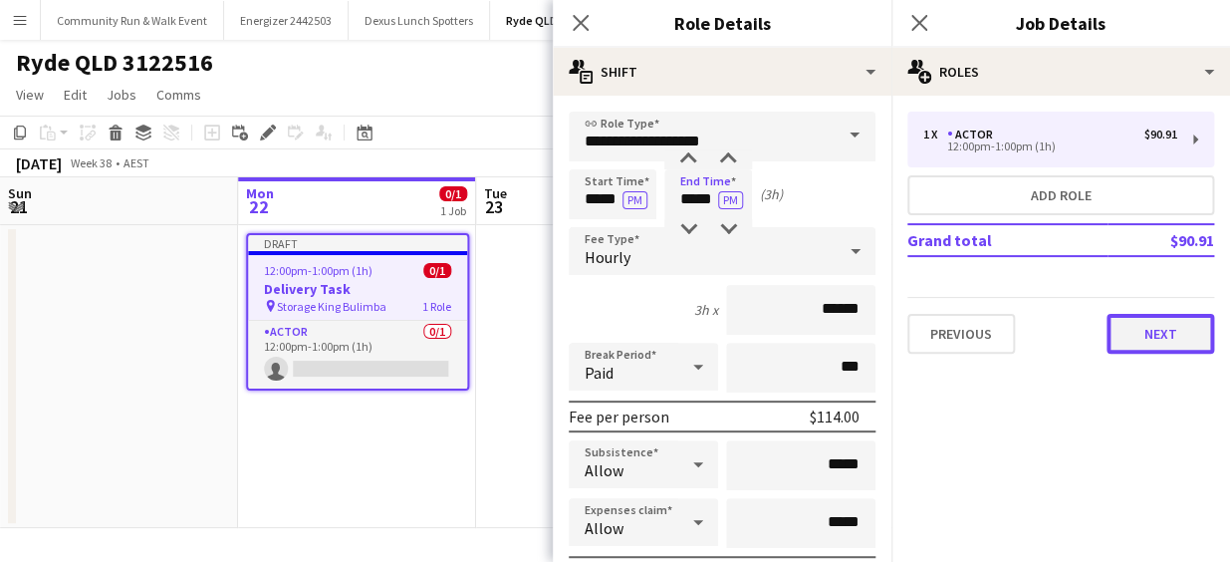
click at [1166, 322] on button "Next" at bounding box center [1161, 334] width 108 height 40
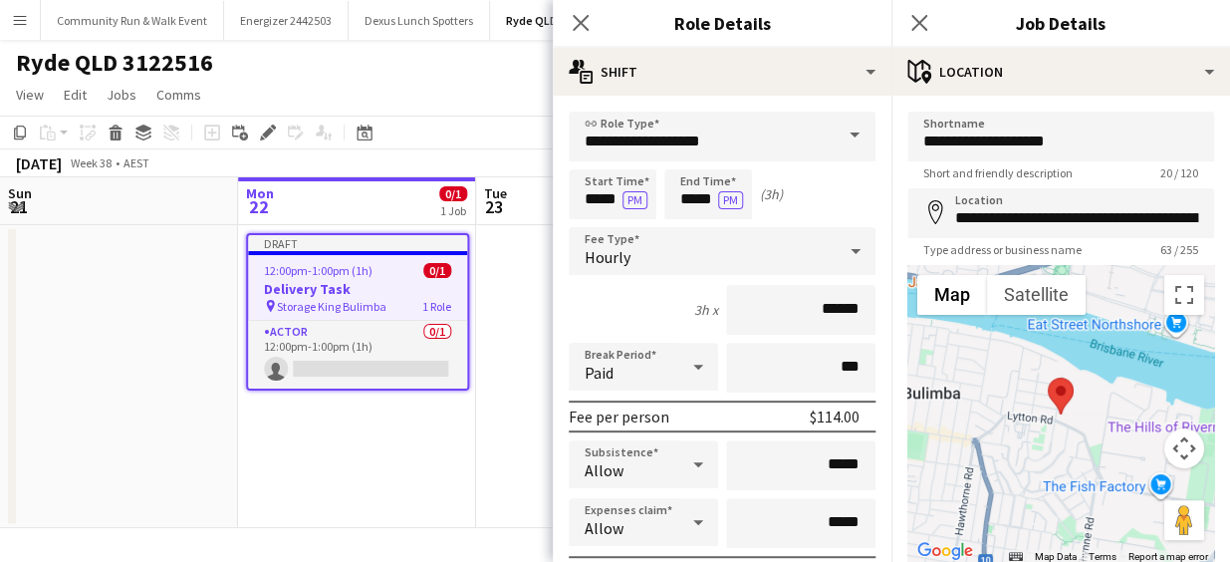
scroll to position [141, 0]
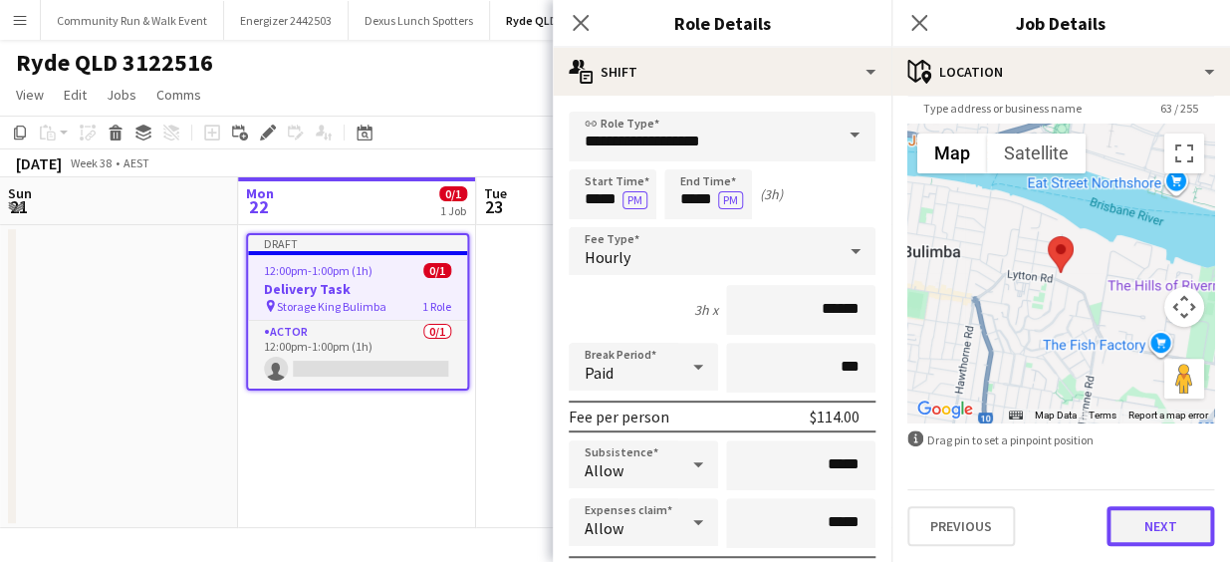
click at [1154, 526] on button "Next" at bounding box center [1161, 526] width 108 height 40
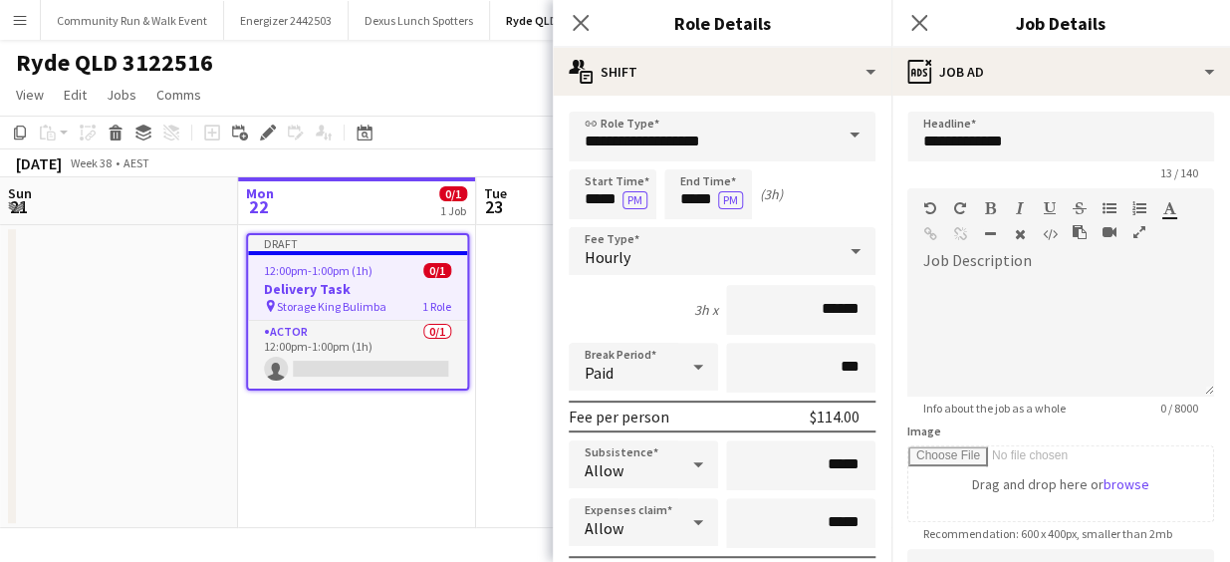
scroll to position [0, 0]
click at [449, 70] on div "Ryde QLD 3122516" at bounding box center [615, 59] width 1230 height 38
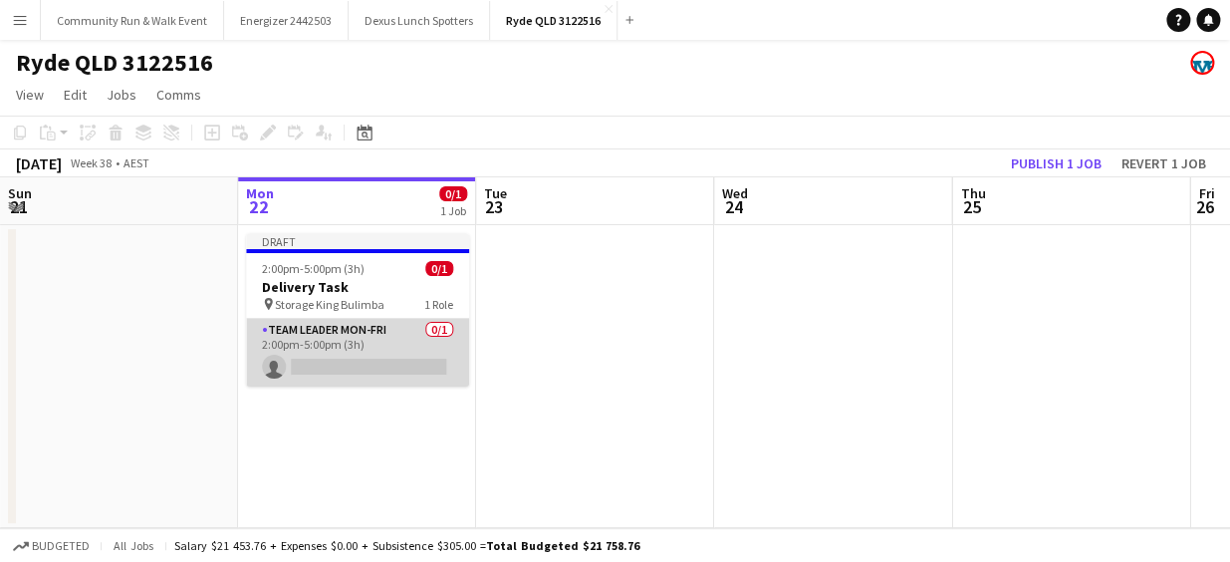
click at [374, 354] on app-card-role "Team Leader Mon-Fri 0/1 2:00pm-5:00pm (3h) single-neutral-actions" at bounding box center [357, 353] width 223 height 68
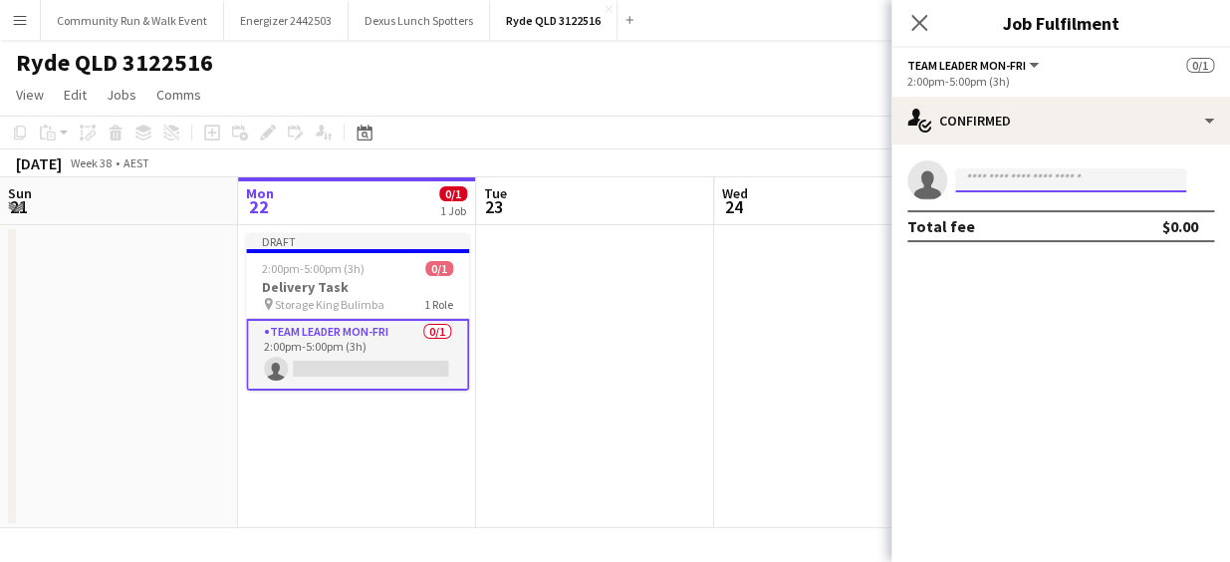
click at [1024, 169] on input at bounding box center [1070, 180] width 231 height 24
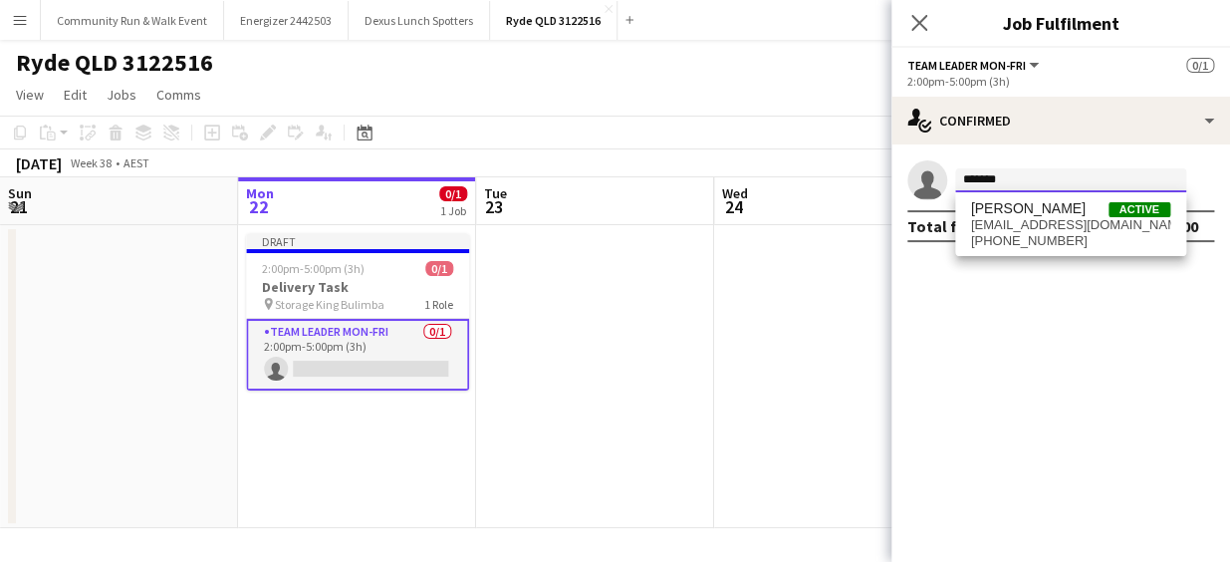
type input "*******"
click at [1019, 233] on span "[PHONE_NUMBER]" at bounding box center [1070, 241] width 199 height 16
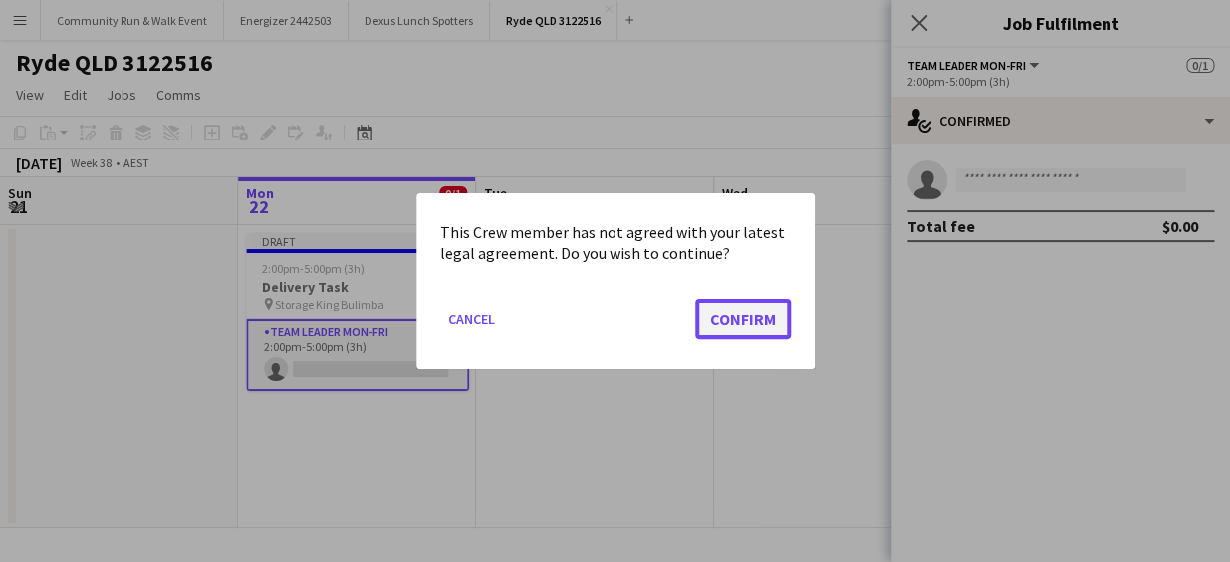
click at [750, 318] on button "Confirm" at bounding box center [743, 319] width 96 height 40
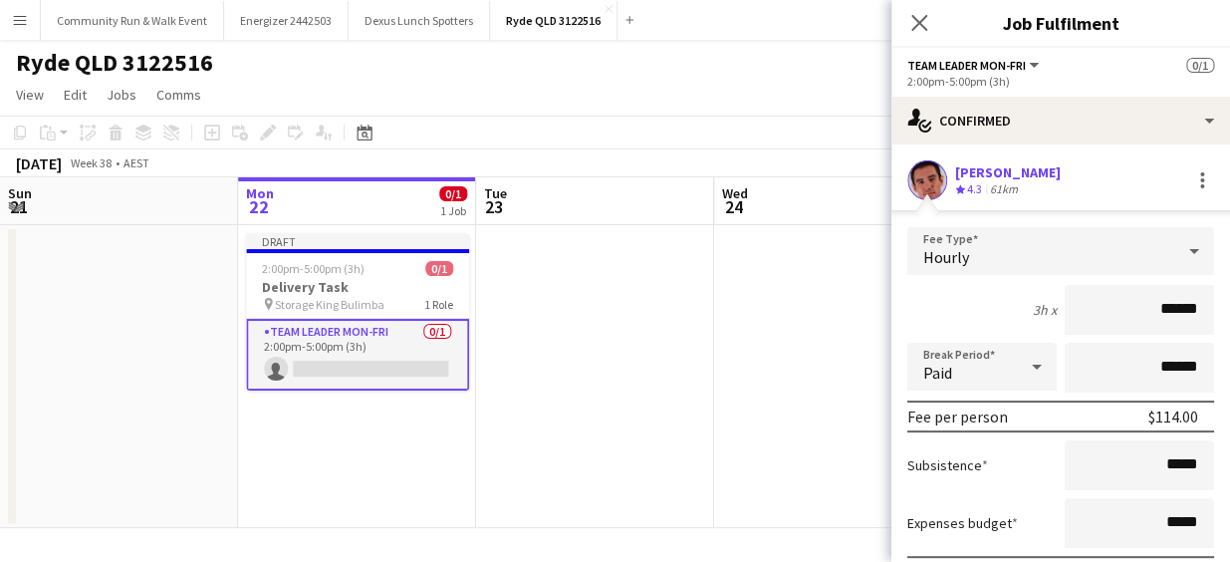
scroll to position [146, 0]
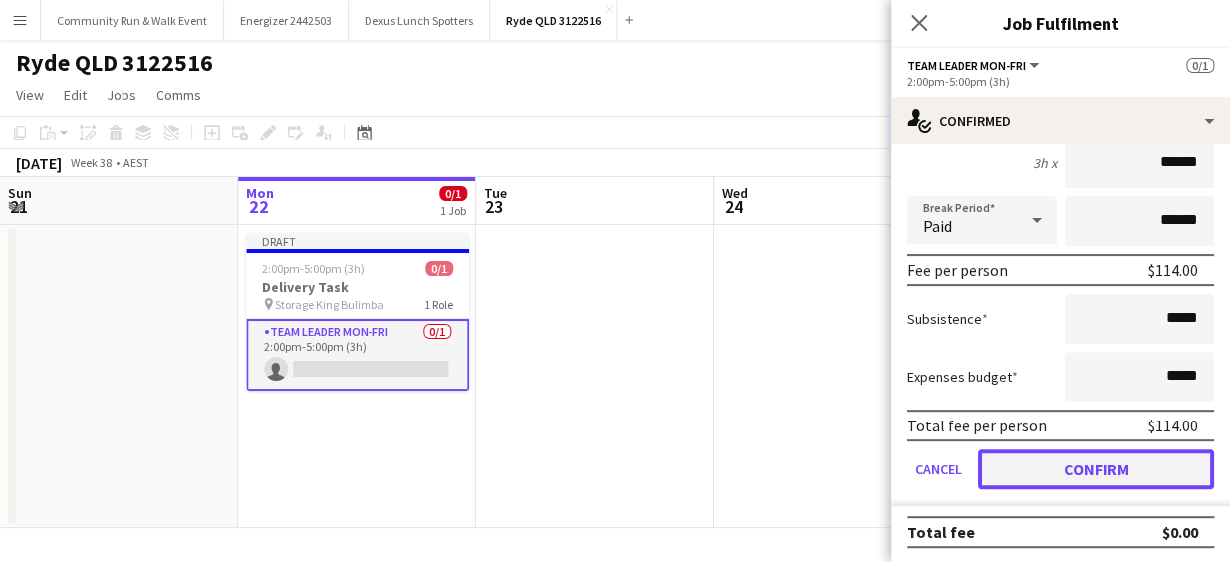
click at [1130, 461] on button "Confirm" at bounding box center [1096, 469] width 236 height 40
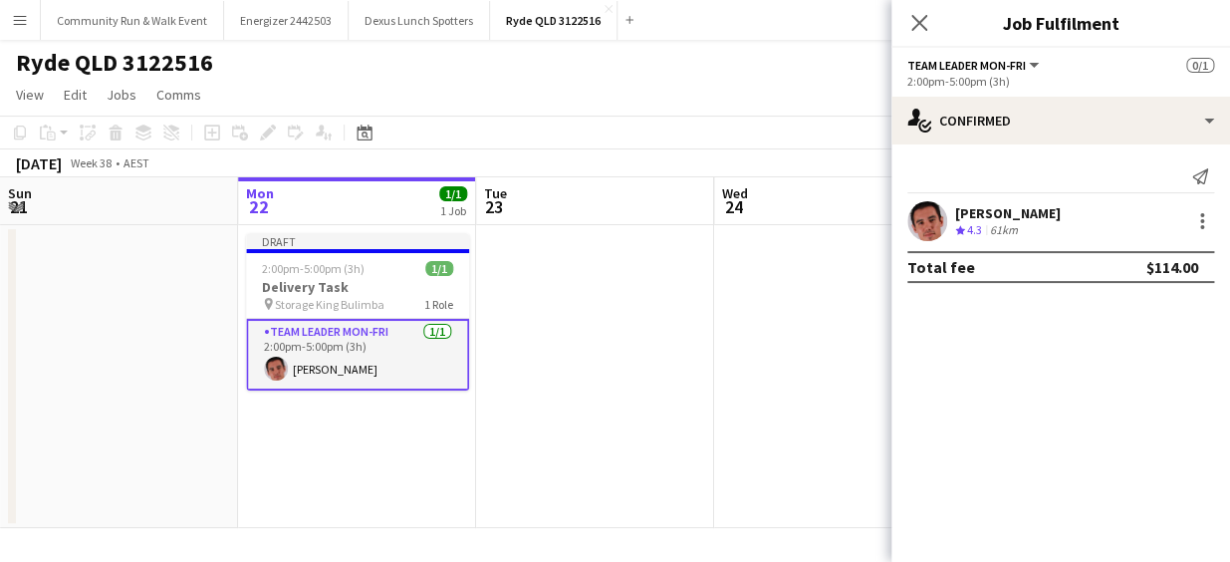
scroll to position [0, 0]
click at [667, 272] on app-date-cell at bounding box center [595, 376] width 238 height 303
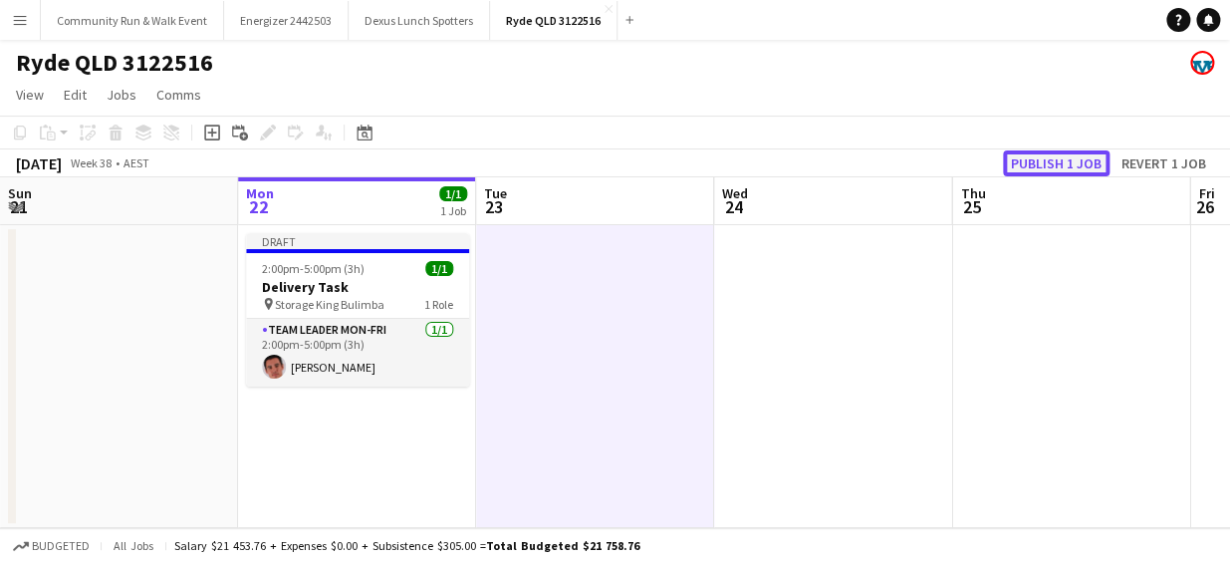
click at [1045, 159] on button "Publish 1 job" at bounding box center [1056, 163] width 107 height 26
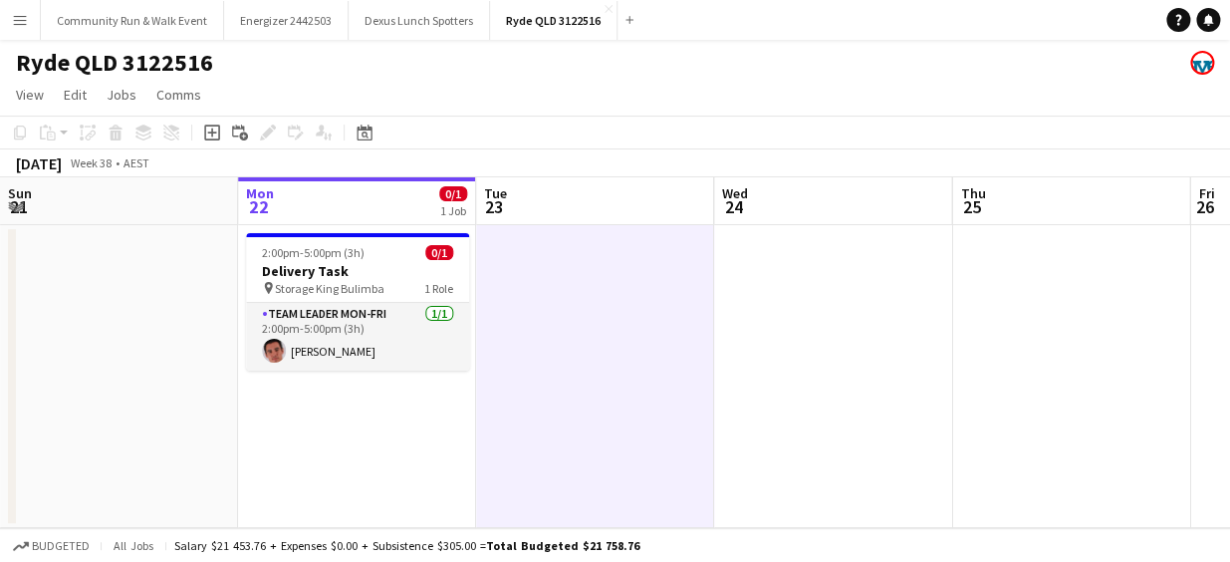
click at [515, 394] on app-date-cell at bounding box center [595, 376] width 238 height 303
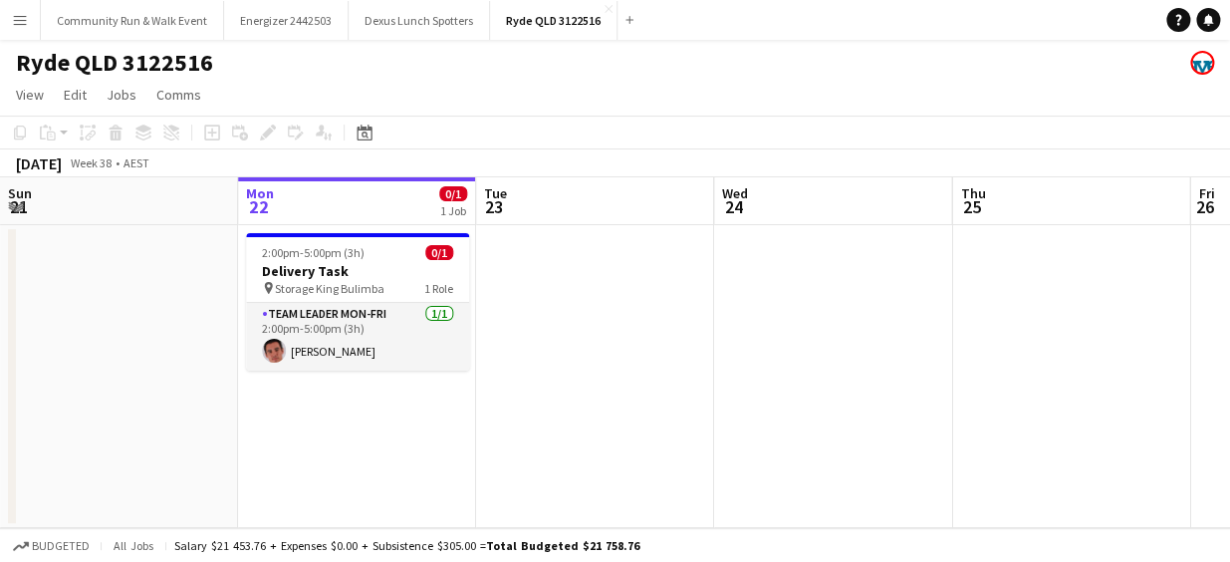
click at [20, 16] on app-icon "Menu" at bounding box center [20, 20] width 16 height 16
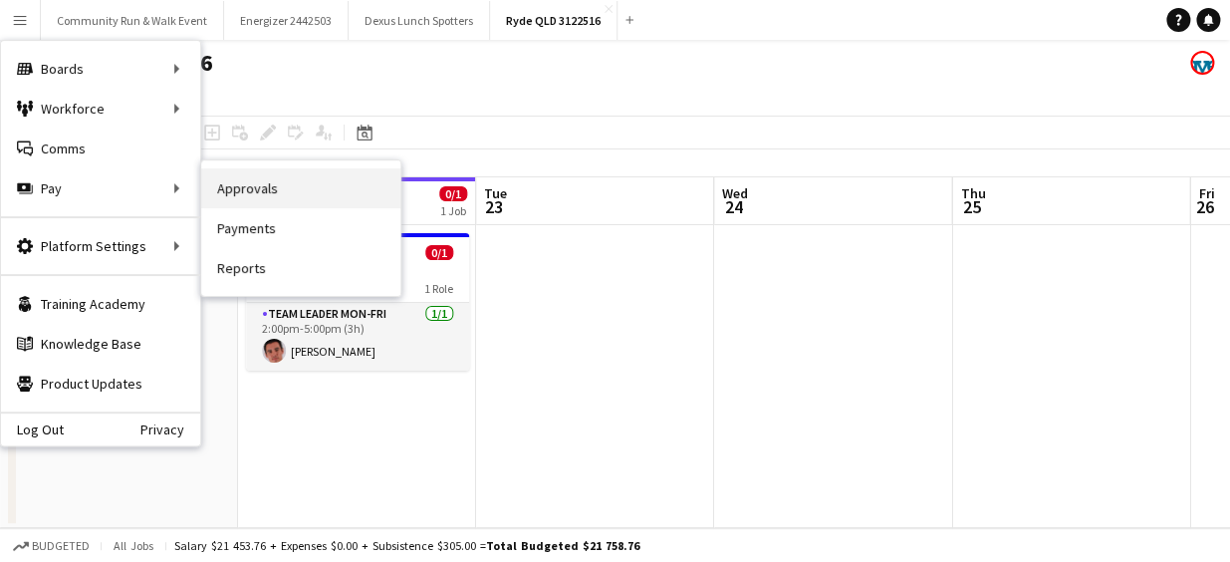
click at [269, 193] on link "Approvals" at bounding box center [300, 188] width 199 height 40
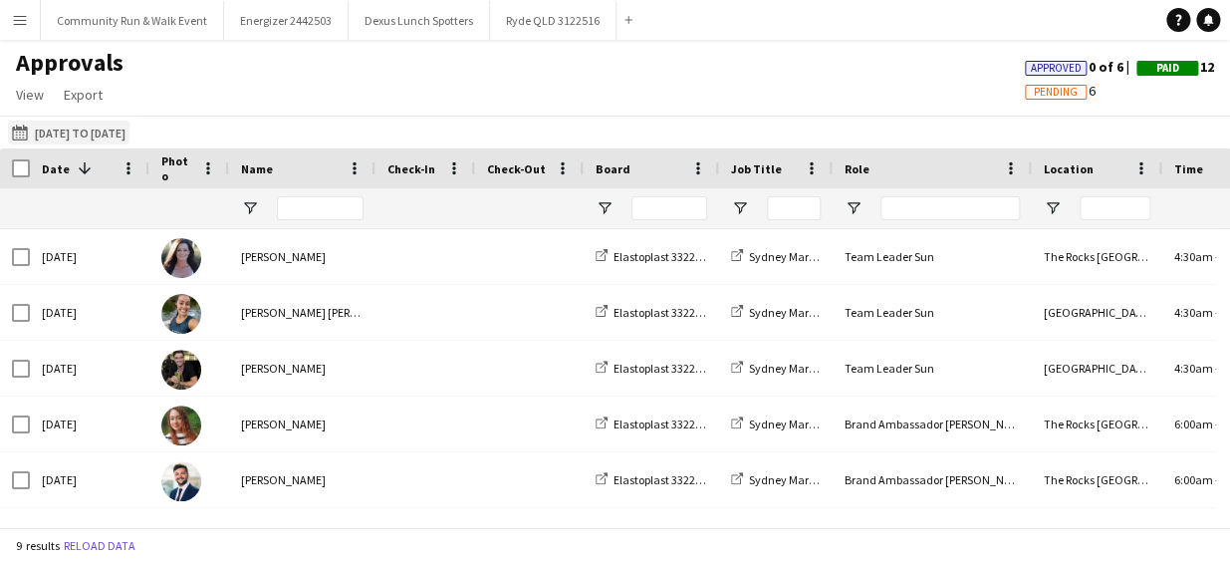
click at [57, 128] on button "[DATE] to [DATE] [DATE] to [DATE]" at bounding box center [69, 133] width 122 height 24
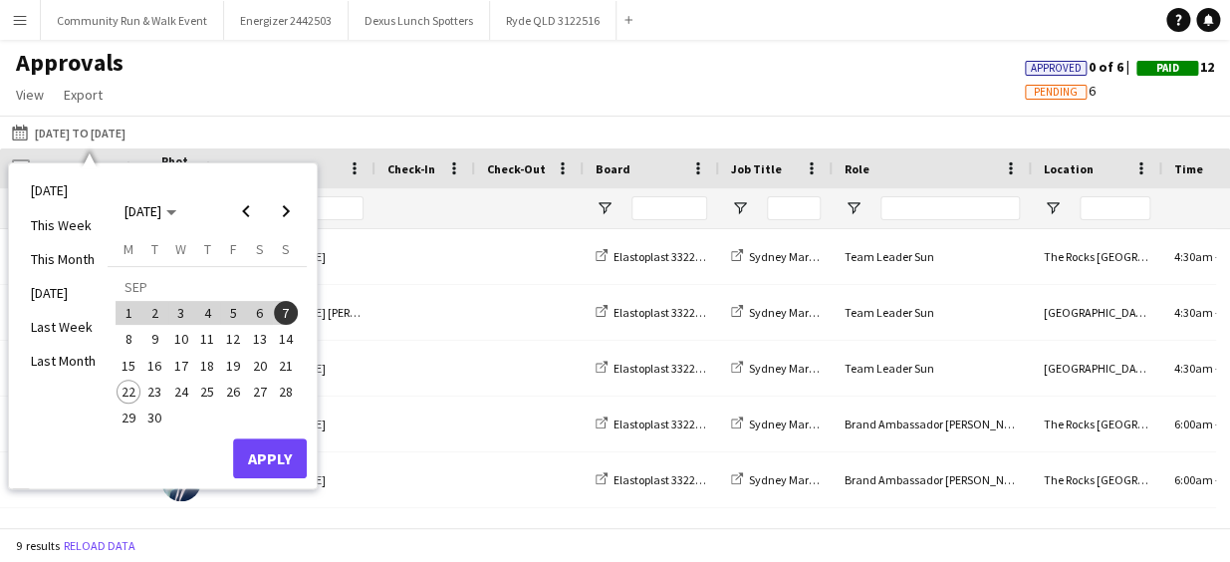
click at [124, 334] on span "8" at bounding box center [129, 340] width 24 height 24
click at [275, 370] on span "21" at bounding box center [286, 366] width 24 height 24
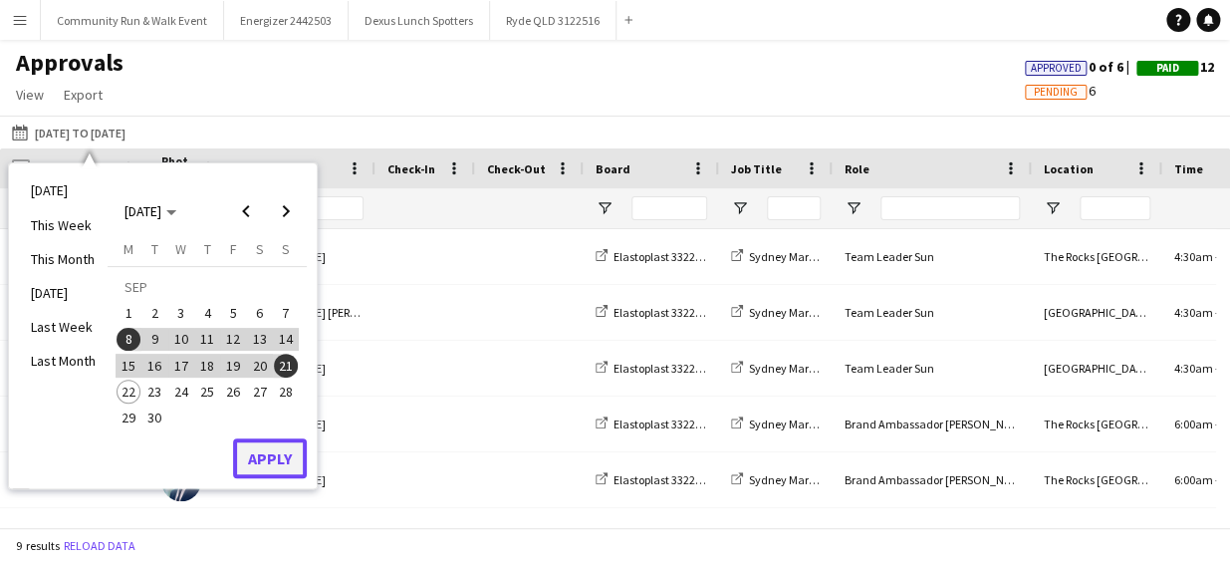
click at [273, 440] on button "Apply" at bounding box center [270, 458] width 74 height 40
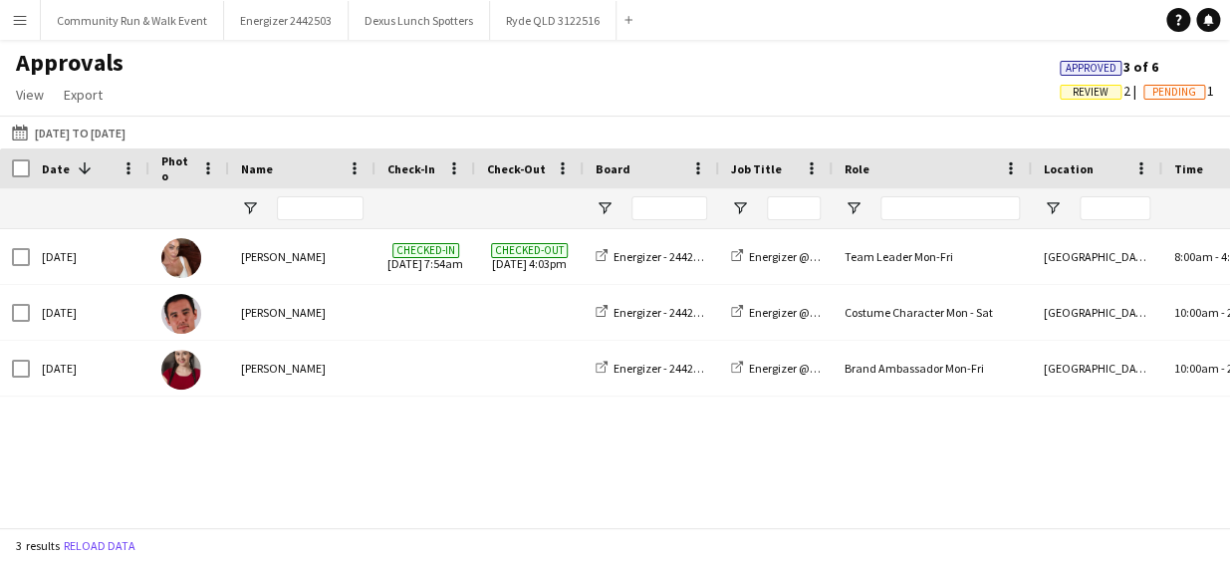
click at [1079, 86] on span "Review" at bounding box center [1091, 92] width 36 height 13
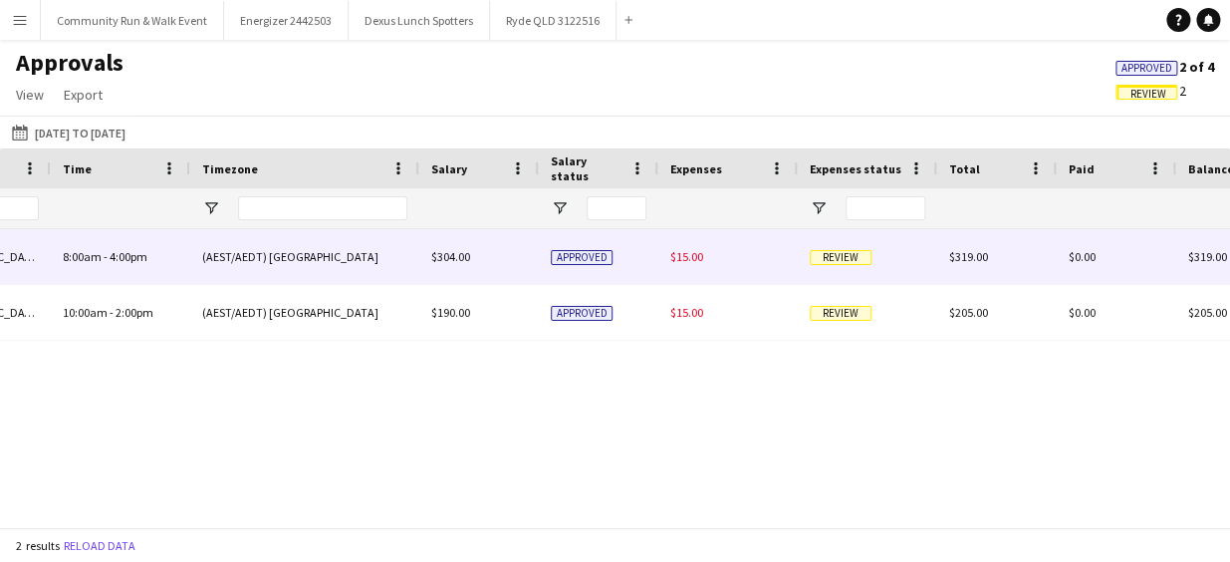
click at [783, 254] on div "$15.00" at bounding box center [727, 256] width 139 height 55
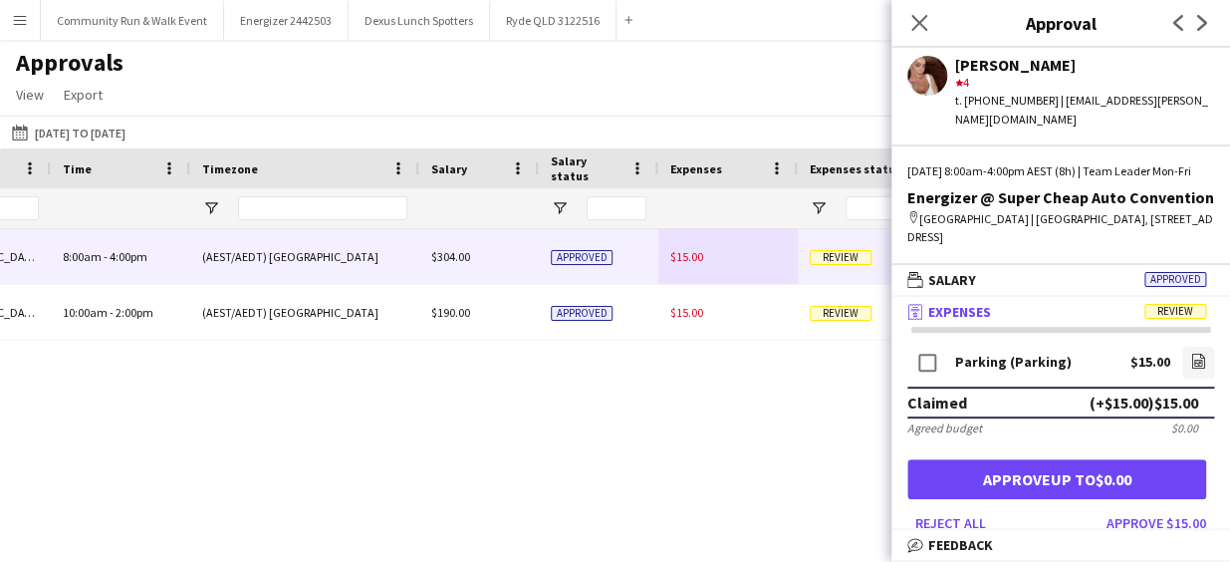
click at [1100, 321] on mat-panel-title "receipt Expenses Review" at bounding box center [1057, 312] width 331 height 18
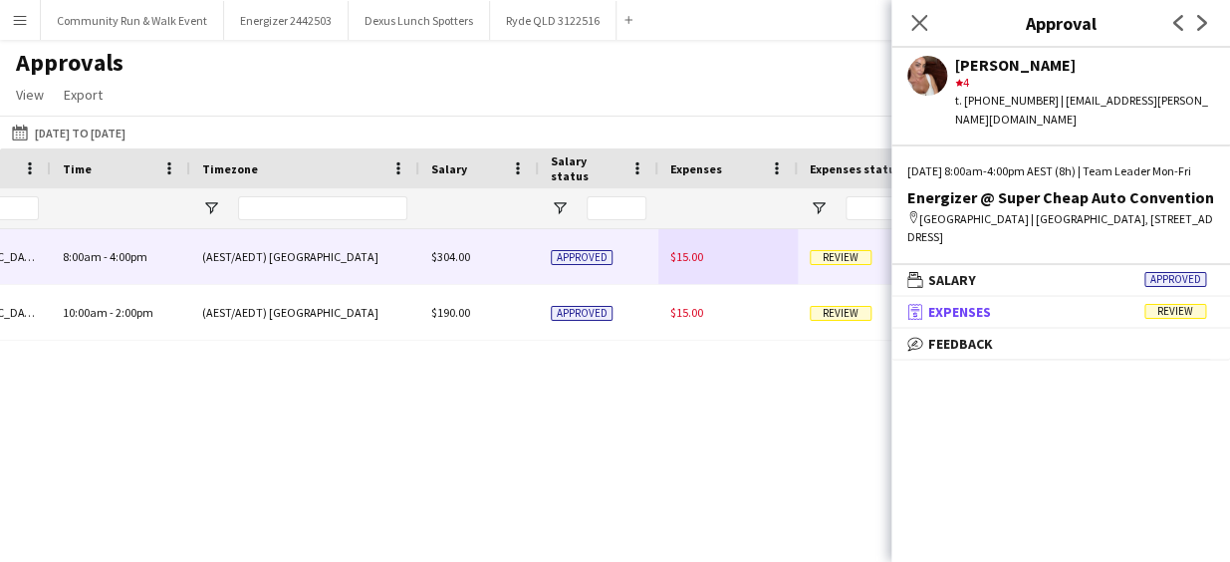
click at [1100, 321] on mat-panel-title "receipt Expenses Review" at bounding box center [1057, 312] width 331 height 18
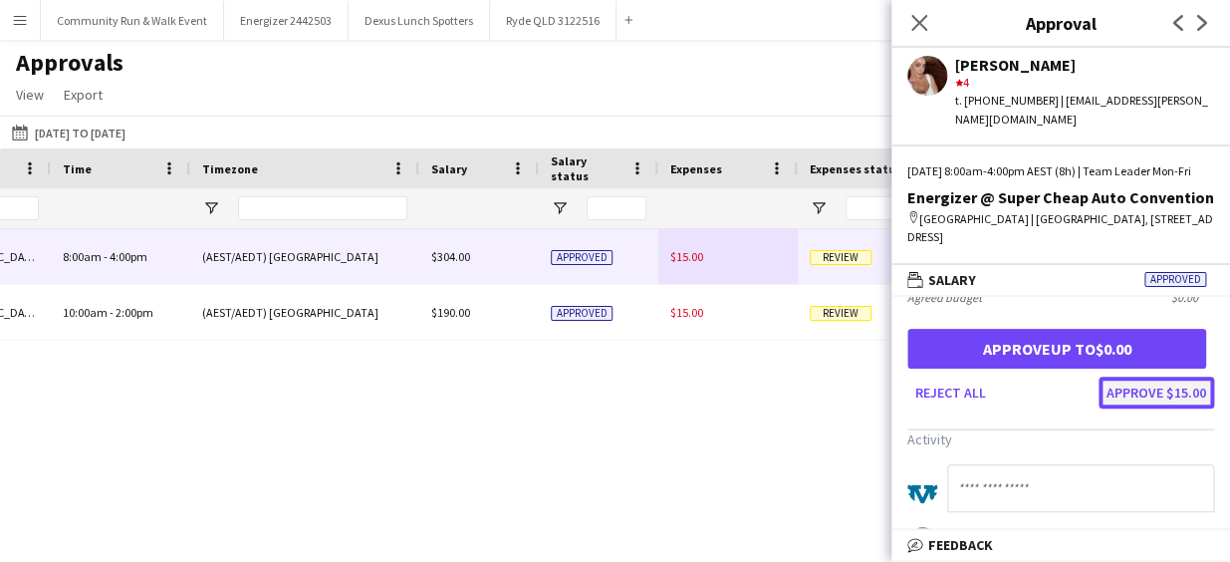
click at [1137, 403] on button "Approve $15.00" at bounding box center [1157, 393] width 116 height 32
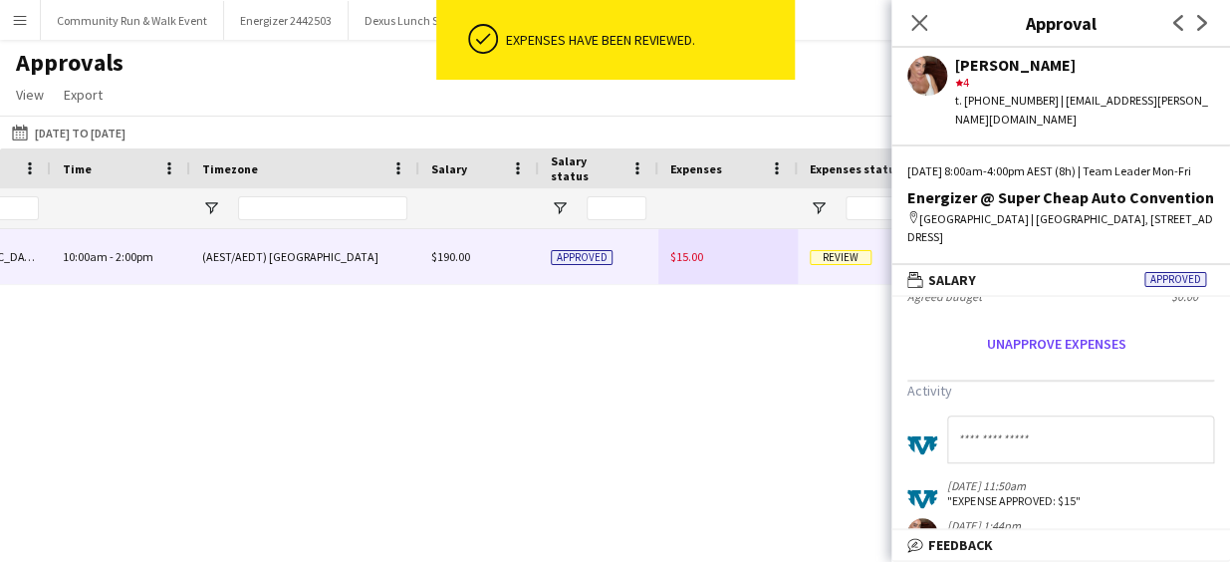
click at [748, 316] on div "Team Leader Mon-Fri [GEOGRAPHIC_DATA] 8:00am - 4:00pm (AEST/AEDT) [GEOGRAPHIC_D…" at bounding box center [615, 371] width 1230 height 284
click at [756, 247] on div "$15.00" at bounding box center [727, 256] width 139 height 55
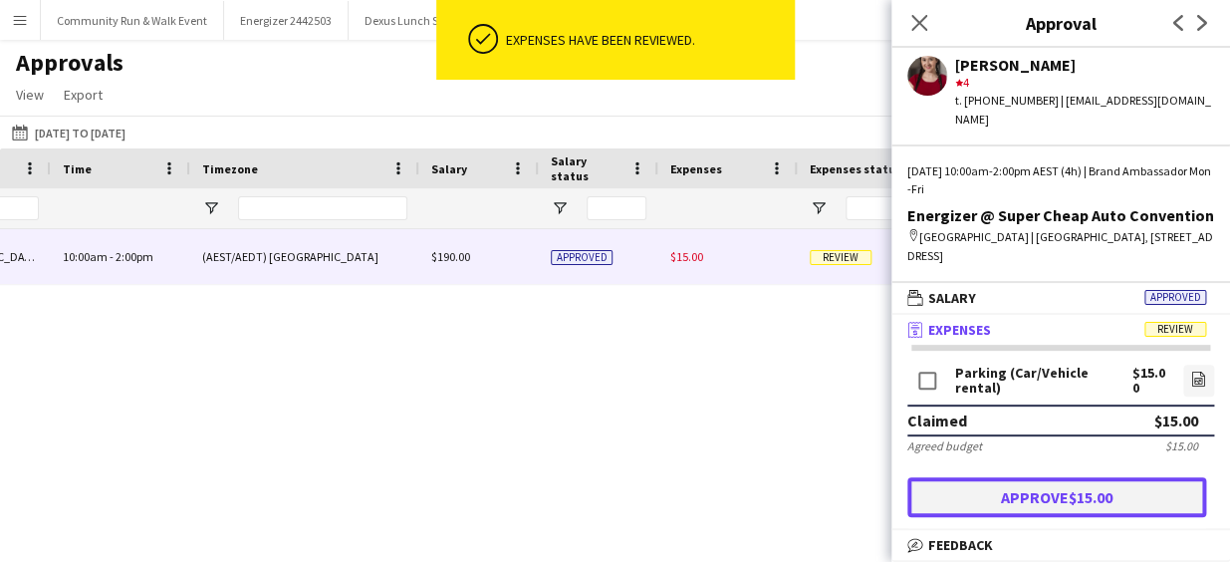
click at [1118, 504] on button "Approve $15.00" at bounding box center [1057, 497] width 299 height 40
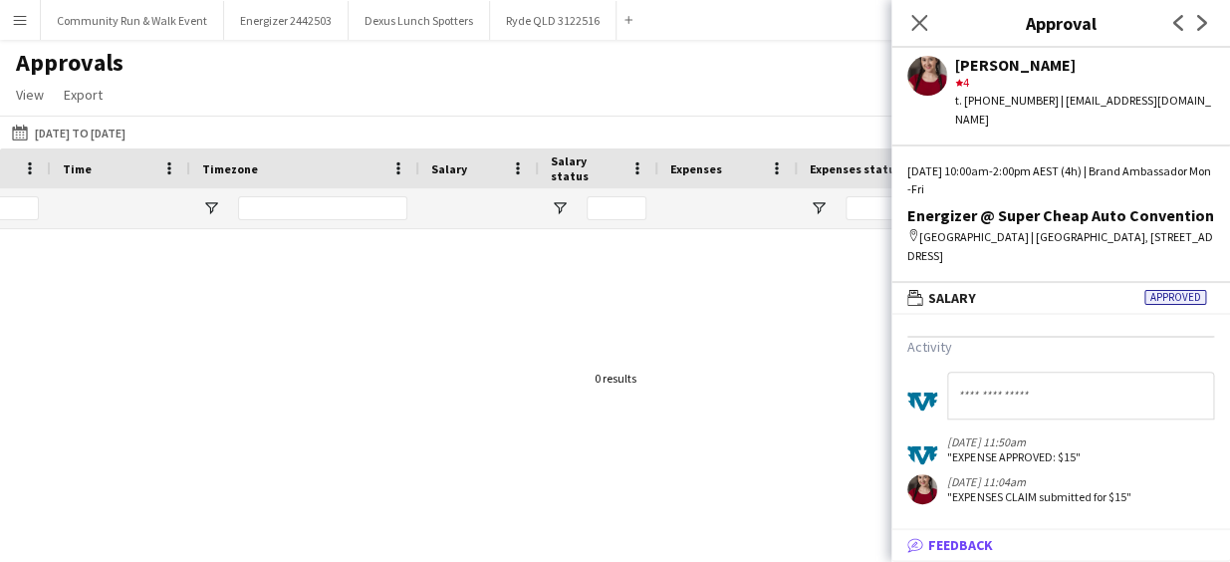
click at [960, 542] on span "Feedback" at bounding box center [960, 545] width 65 height 18
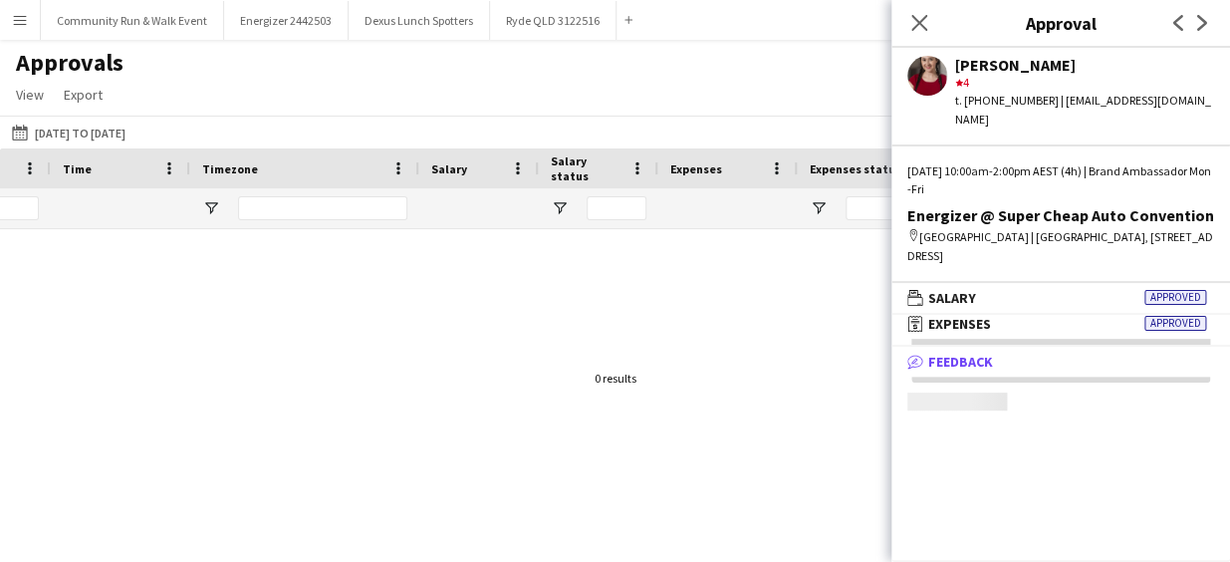
scroll to position [5, 0]
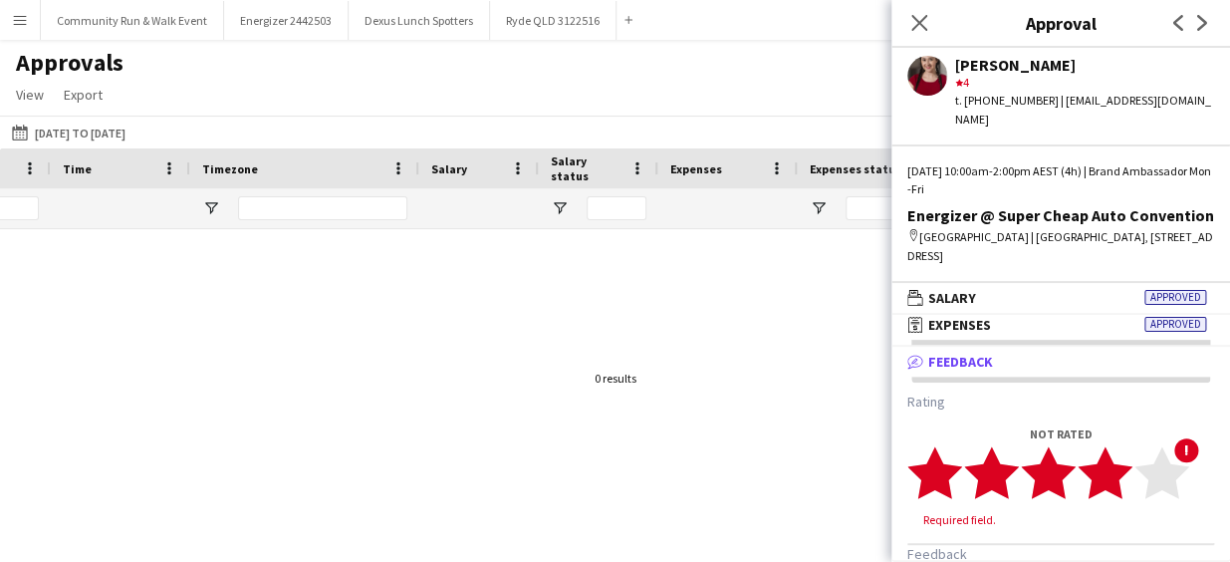
click at [1114, 477] on polygon at bounding box center [1105, 472] width 55 height 52
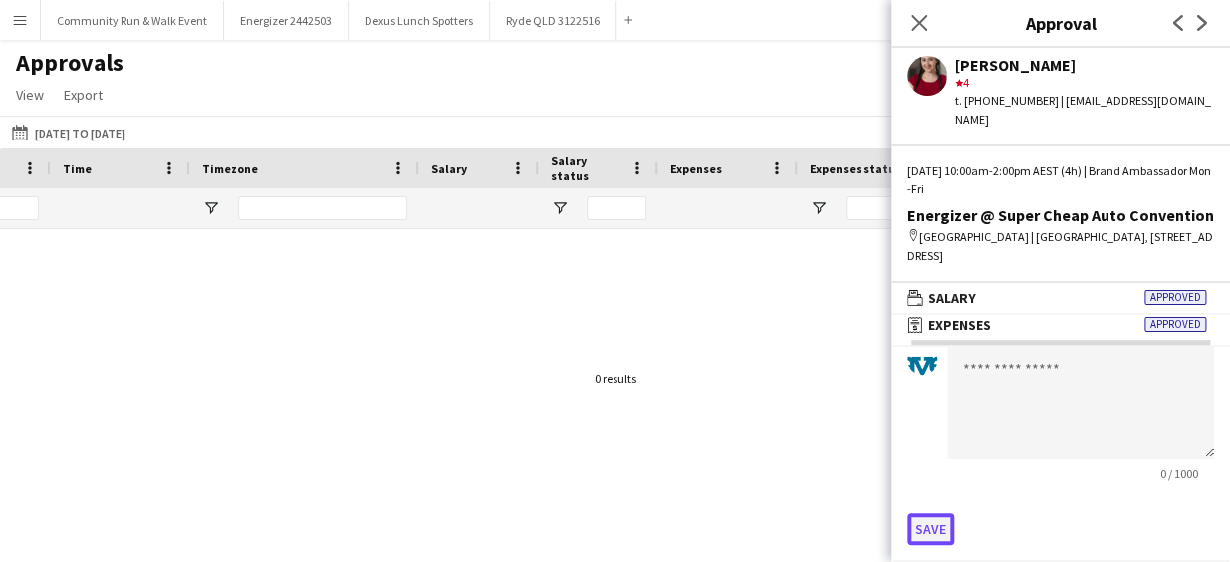
click at [940, 537] on button "Save" at bounding box center [931, 529] width 47 height 32
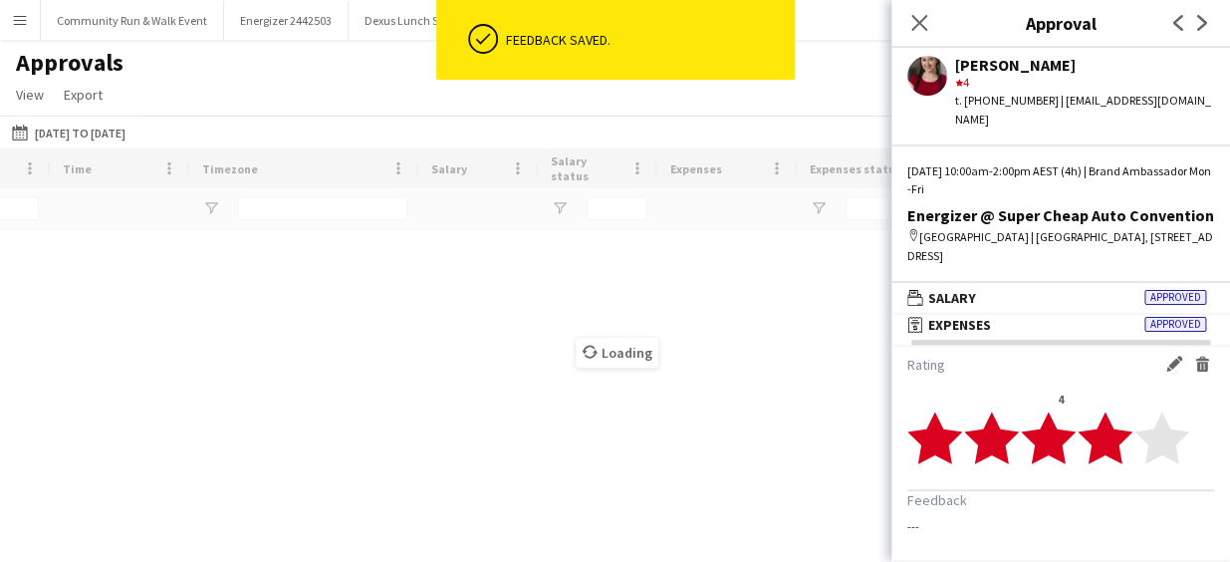
scroll to position [36, 0]
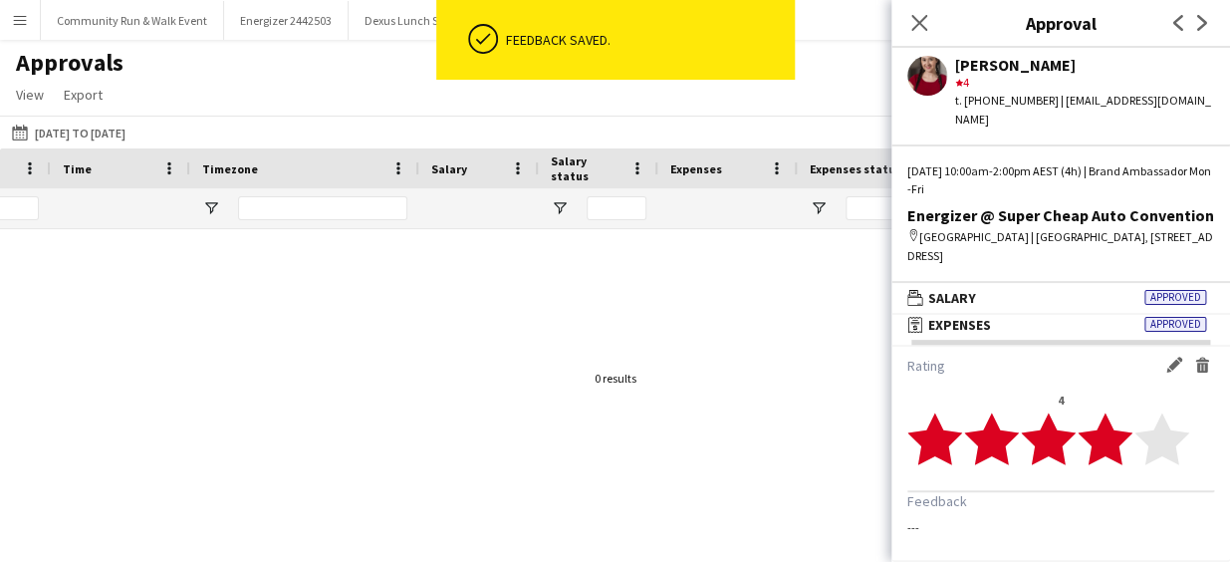
click at [247, 106] on div "Approvals View Customise view Customise filters Reset Filters Reset View Reset …" at bounding box center [615, 82] width 1230 height 68
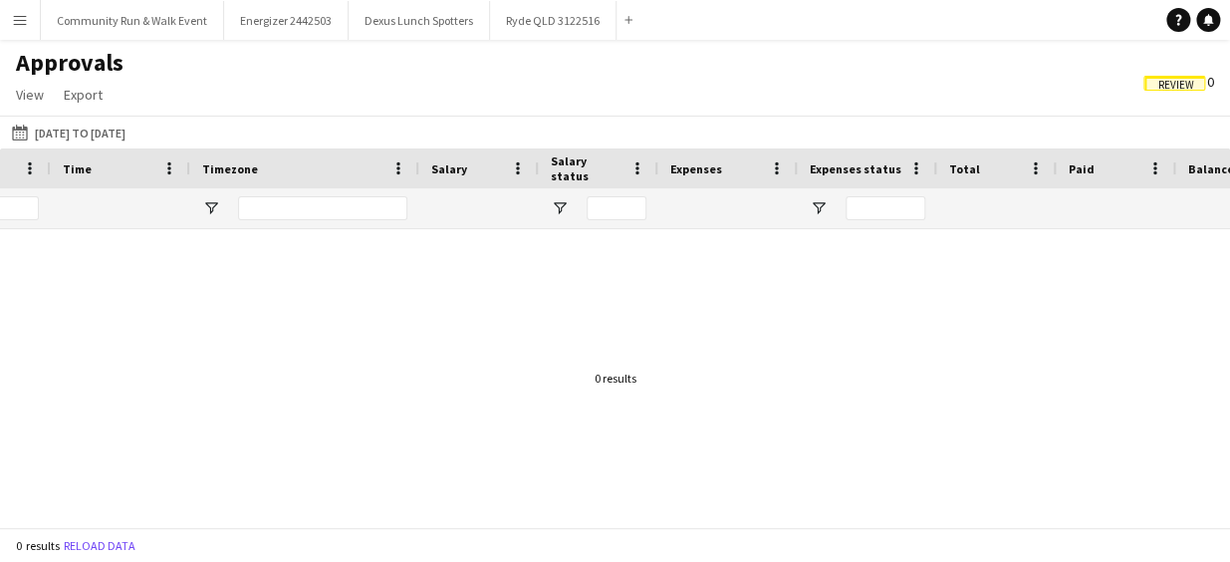
click at [1164, 76] on span "Review" at bounding box center [1175, 83] width 62 height 15
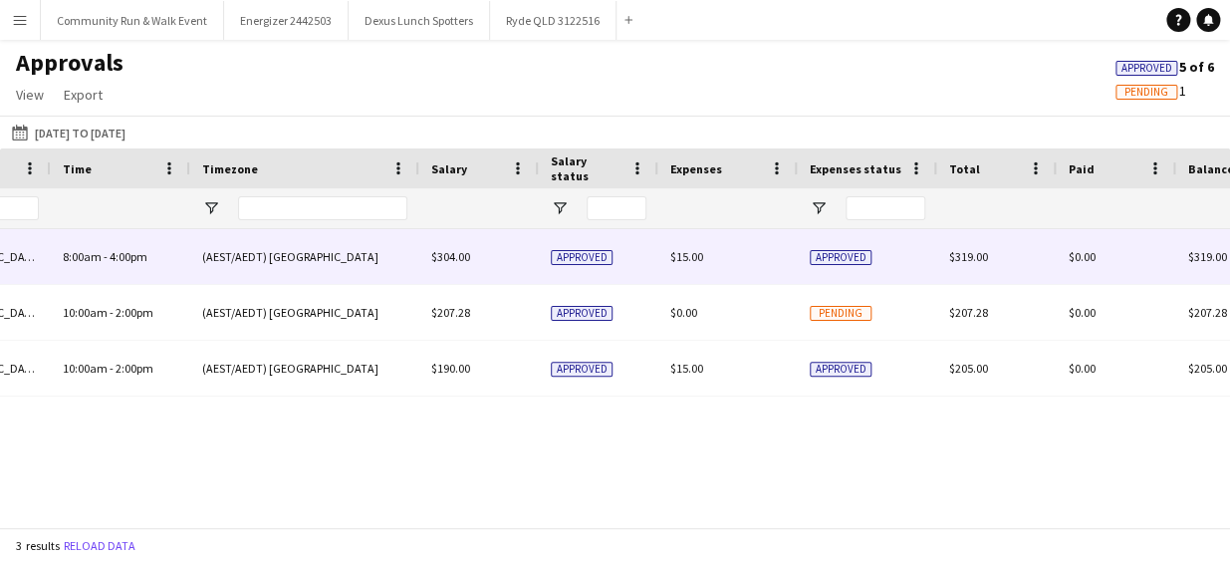
click at [319, 241] on div "(AEST/AEDT) [GEOGRAPHIC_DATA]" at bounding box center [304, 256] width 229 height 55
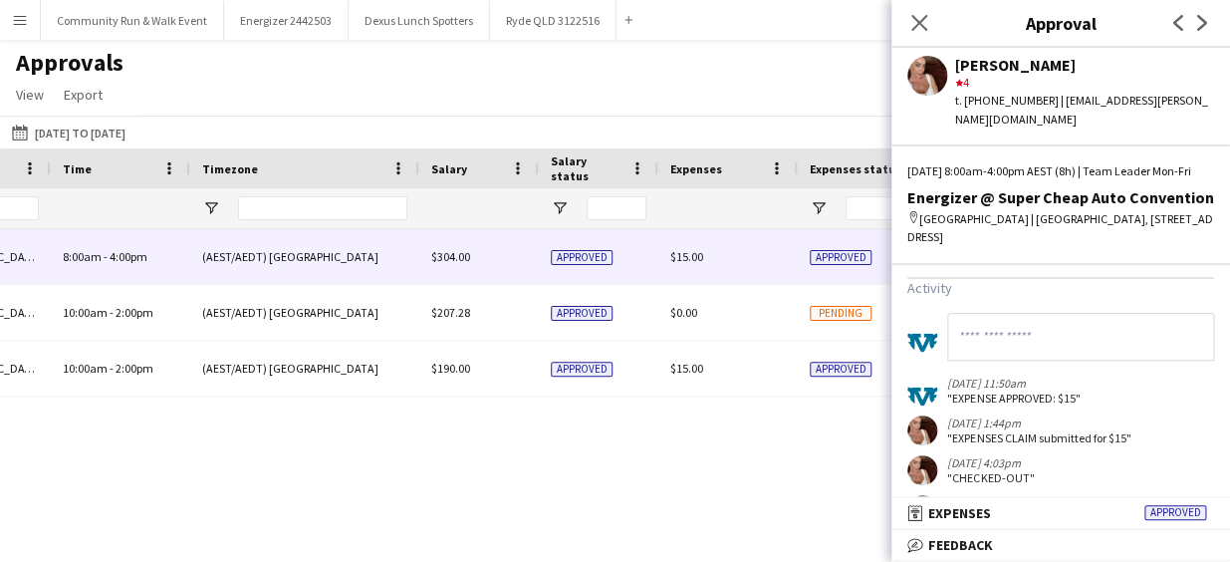
scroll to position [815, 0]
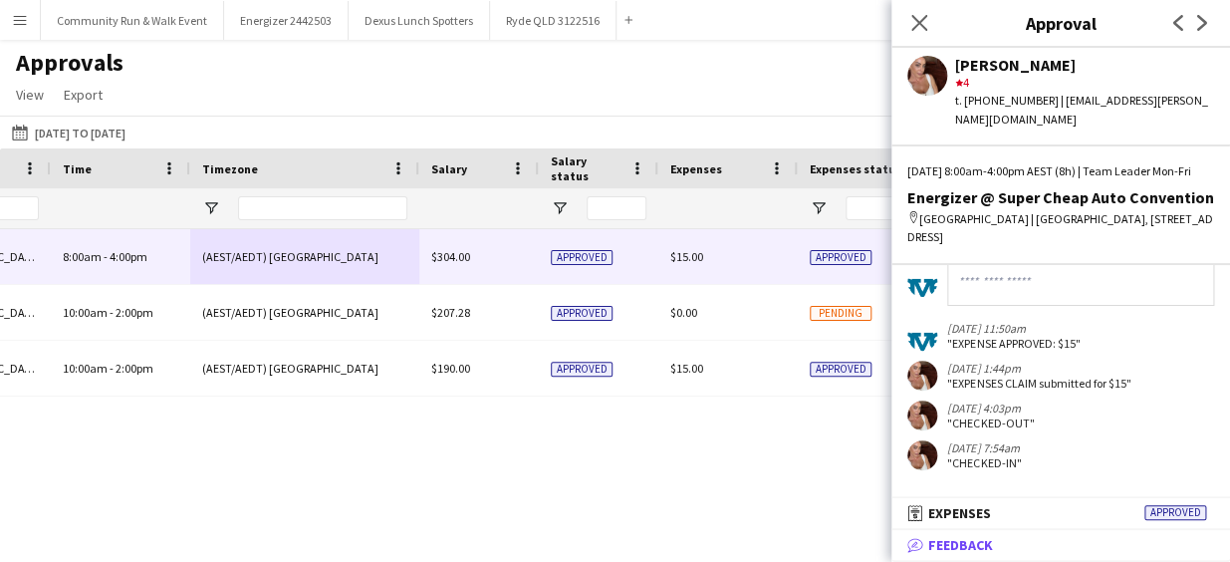
click at [1025, 548] on mat-panel-title "bubble-pencil Feedback" at bounding box center [1057, 545] width 331 height 18
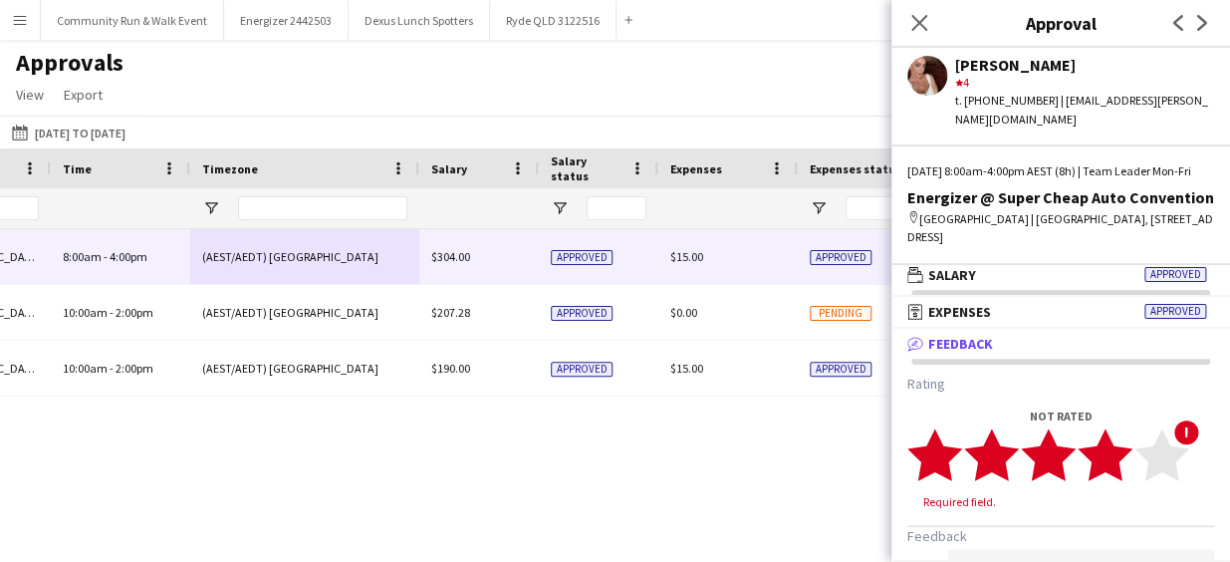
click at [1119, 480] on polygon at bounding box center [1105, 454] width 55 height 52
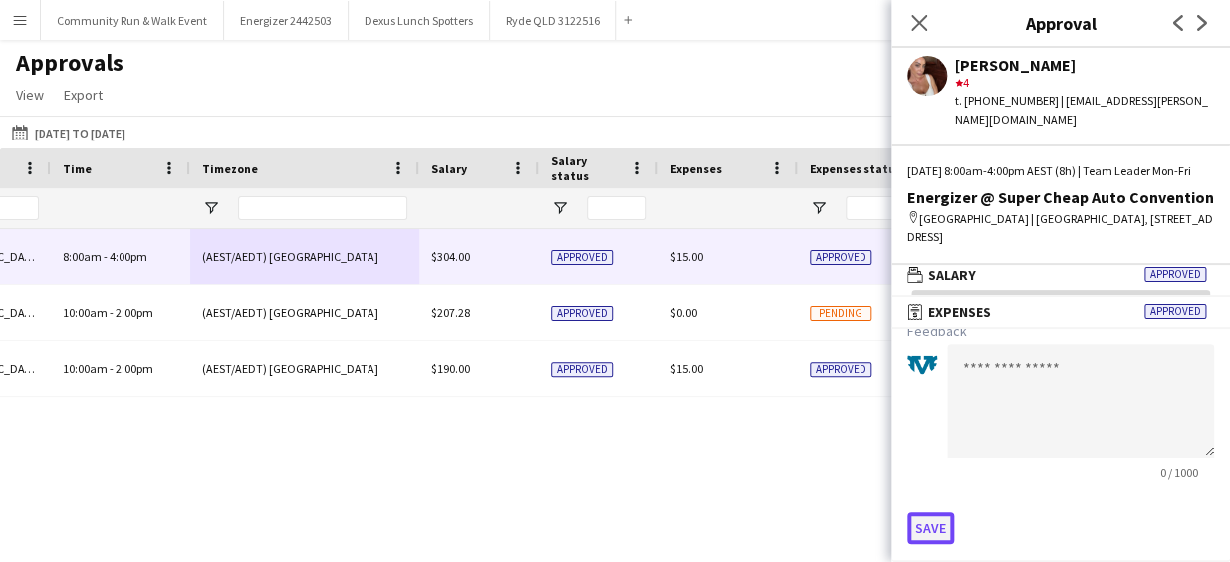
click at [931, 526] on button "Save" at bounding box center [931, 528] width 47 height 32
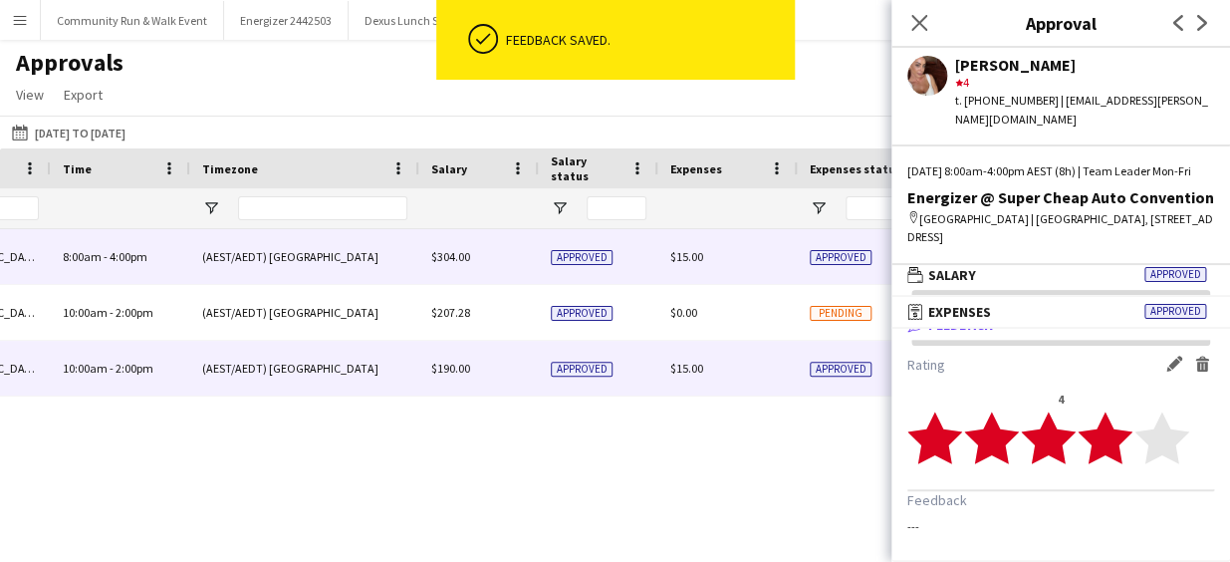
click at [515, 366] on div "$190.00" at bounding box center [479, 368] width 120 height 55
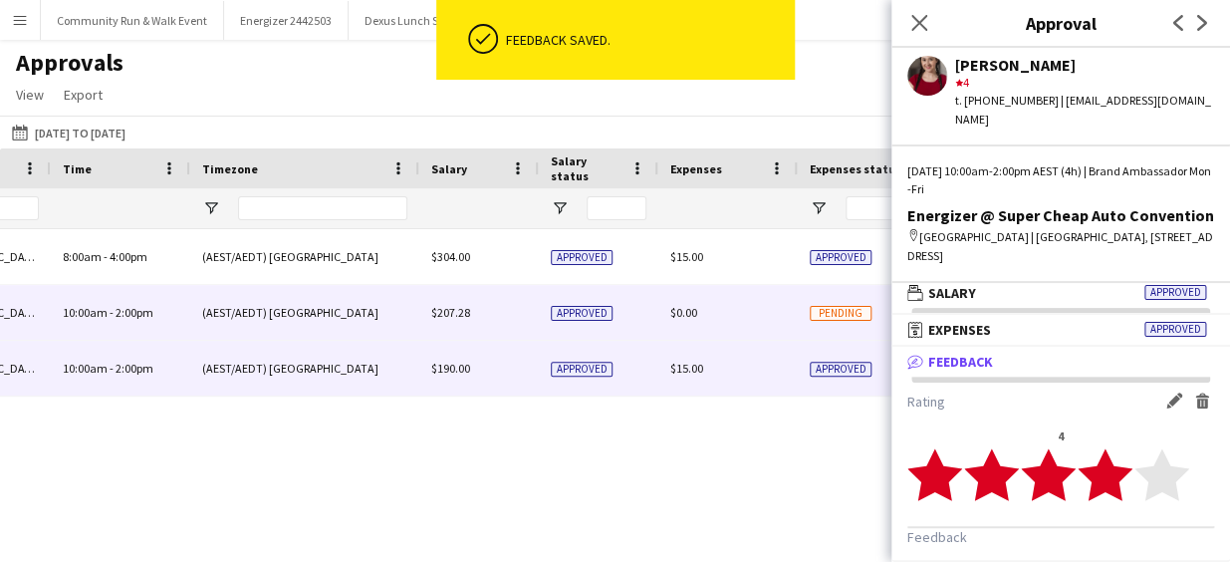
click at [719, 331] on div "$0.00" at bounding box center [727, 312] width 139 height 55
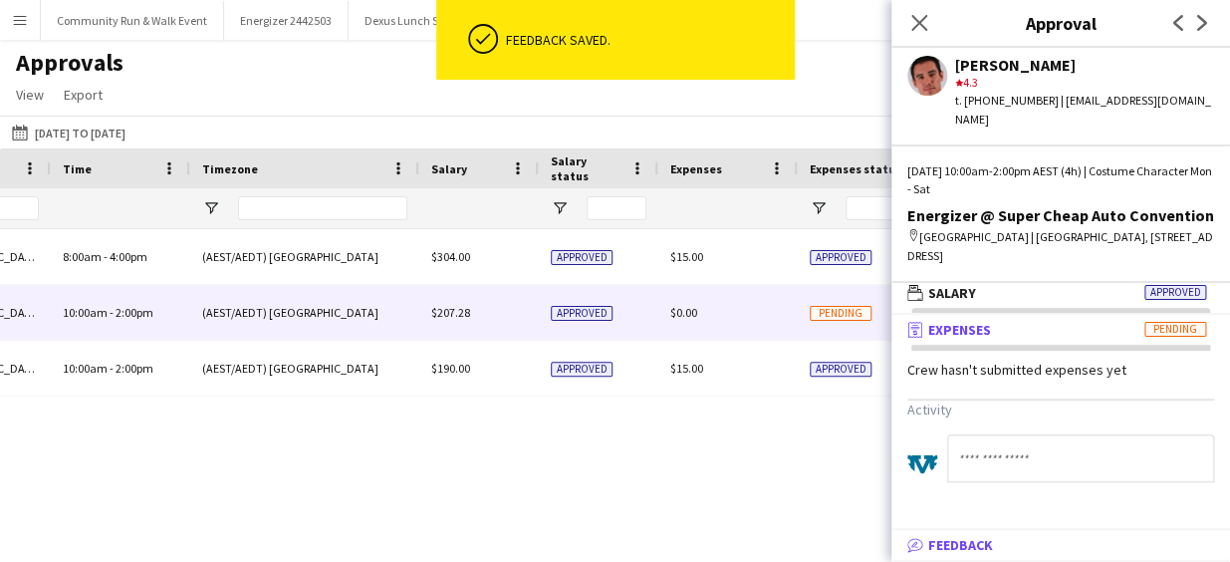
click at [963, 540] on span "Feedback" at bounding box center [960, 545] width 65 height 18
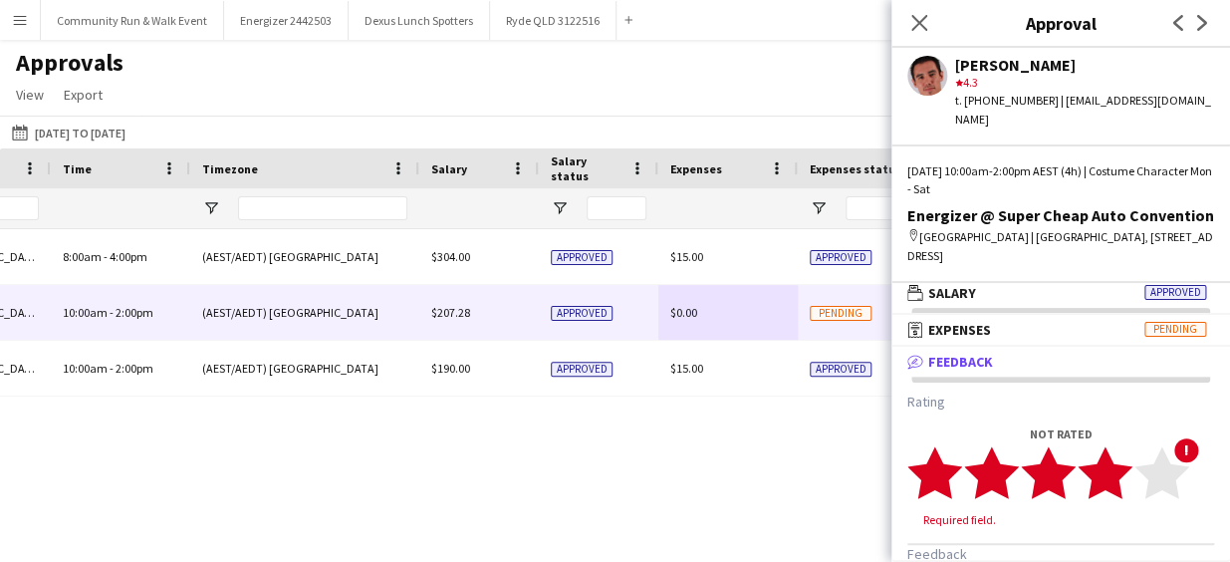
click at [1107, 495] on icon "star" at bounding box center [1105, 472] width 55 height 55
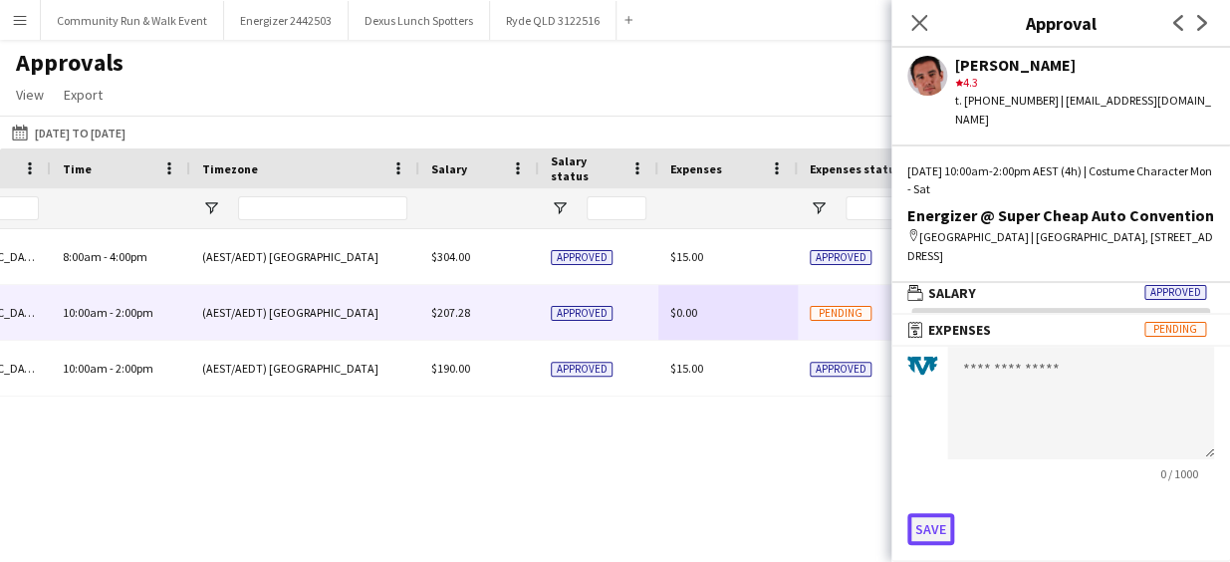
click at [945, 526] on button "Save" at bounding box center [931, 529] width 47 height 32
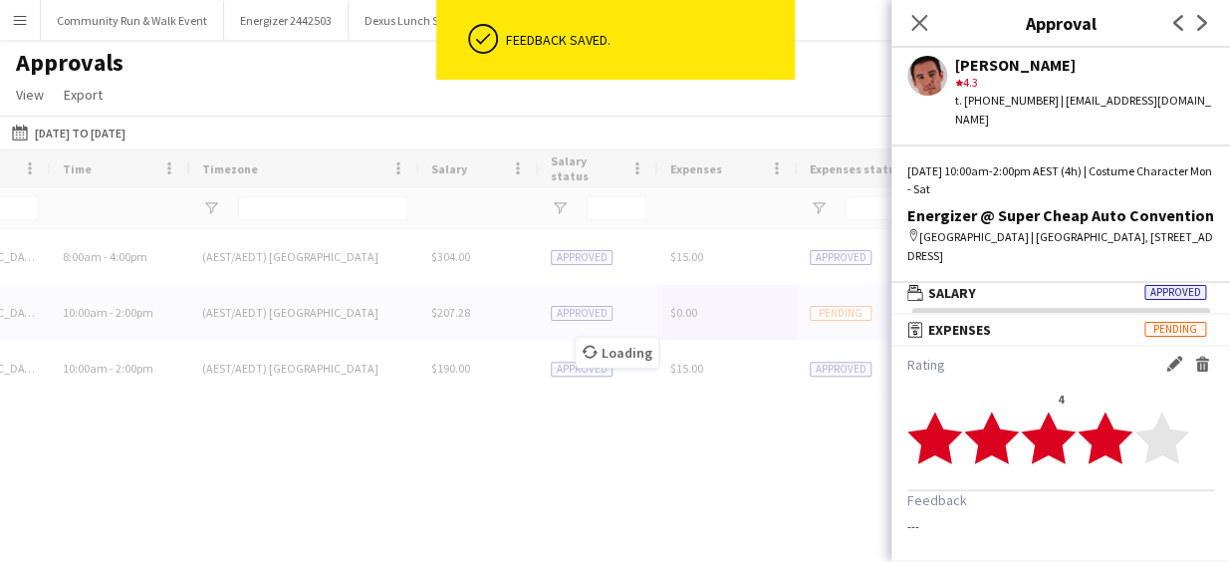
scroll to position [36, 0]
click at [757, 478] on div "Loading" at bounding box center [615, 337] width 1230 height 379
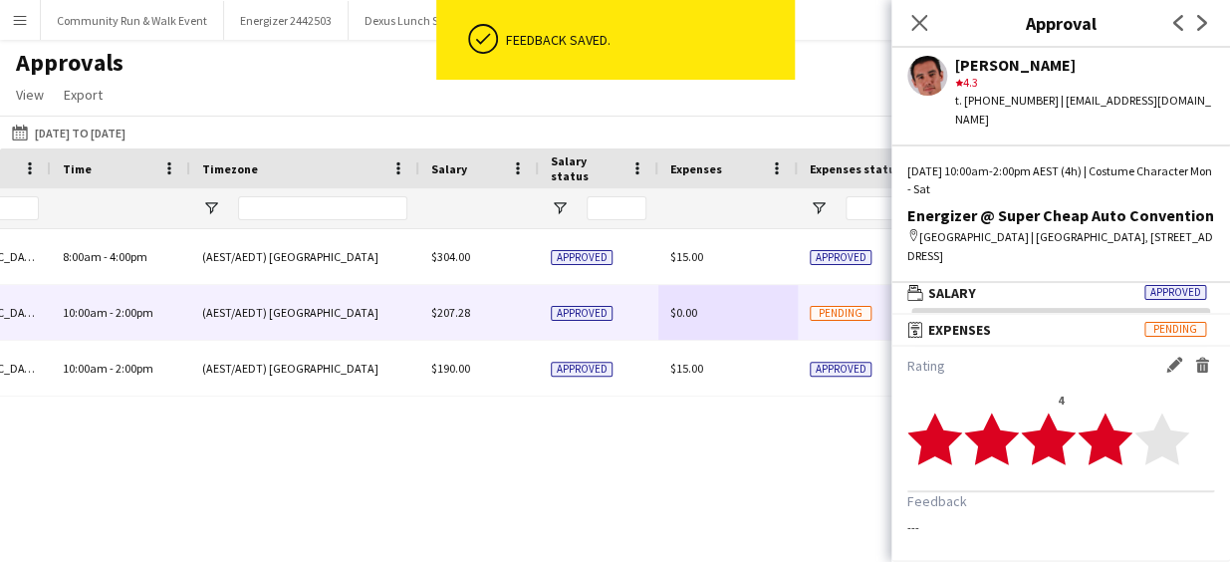
click at [757, 478] on div "Team Leader Mon-Fri [GEOGRAPHIC_DATA] 8:00am - 4:00pm (AEST/AEDT) [GEOGRAPHIC_D…" at bounding box center [615, 371] width 1230 height 284
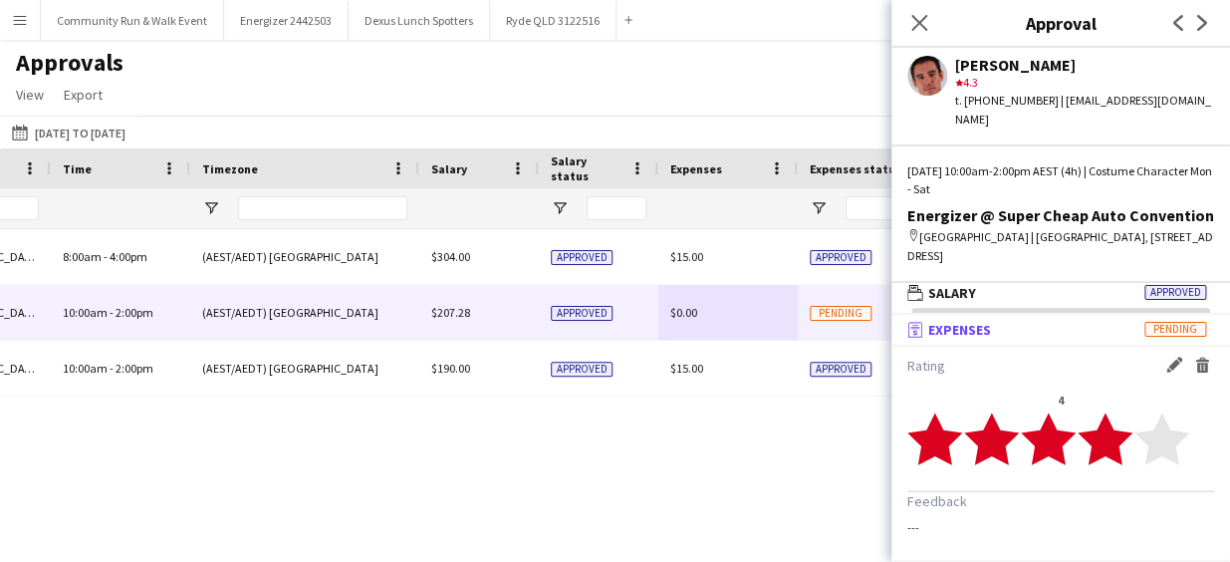
click at [995, 328] on mat-panel-title "receipt Expenses Pending" at bounding box center [1057, 330] width 331 height 18
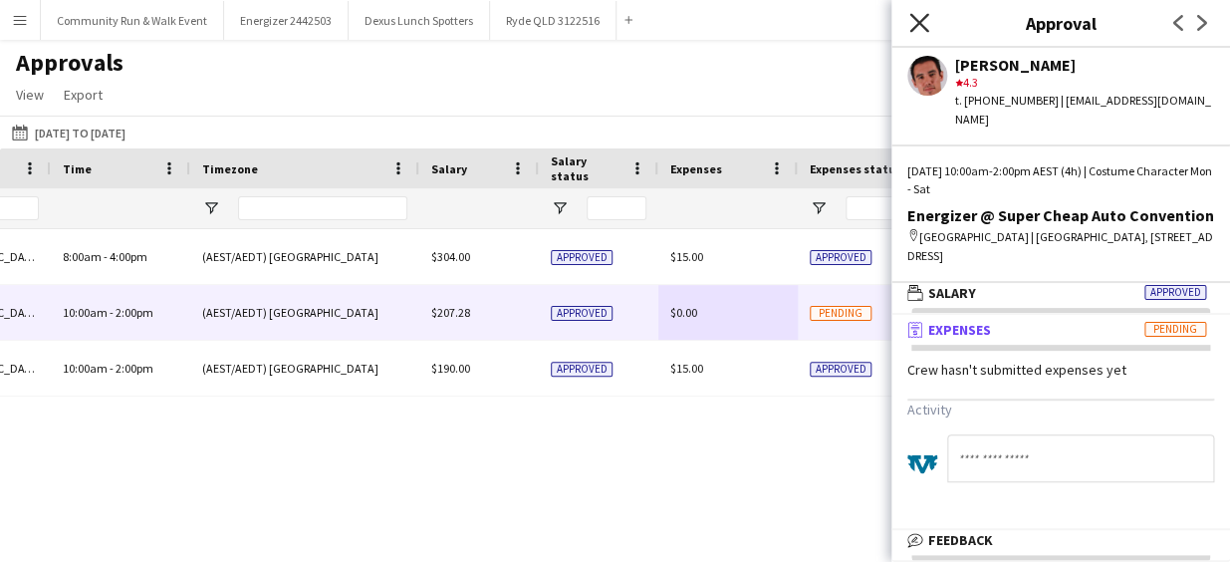
click at [917, 28] on icon "Close pop-in" at bounding box center [919, 22] width 19 height 19
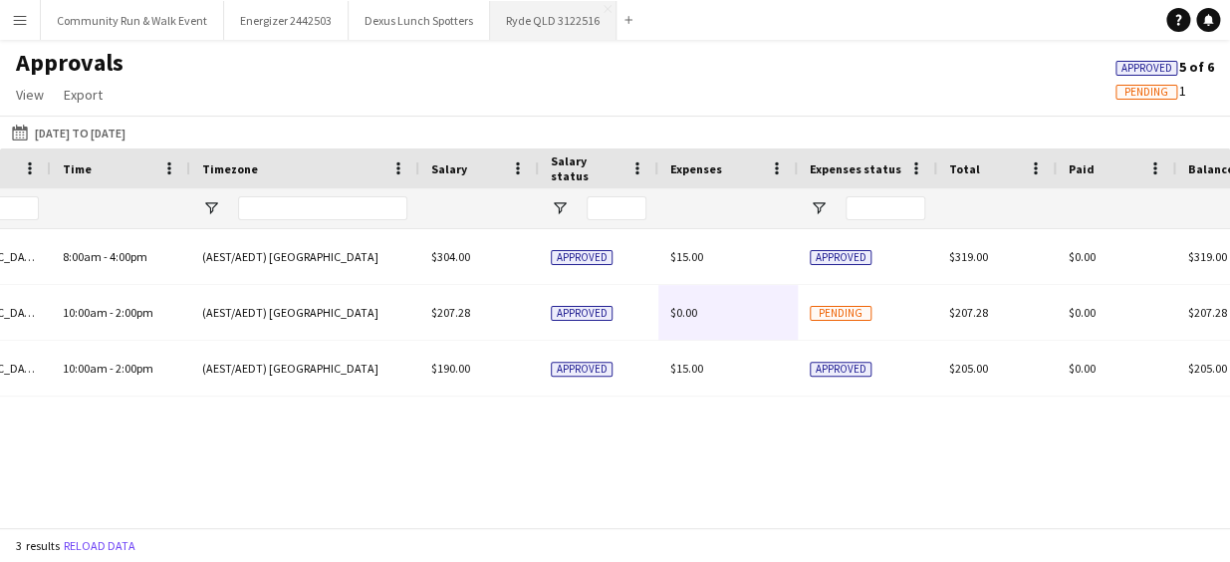
click at [565, 26] on button "Ryde QLD 3122516 Close" at bounding box center [553, 20] width 127 height 39
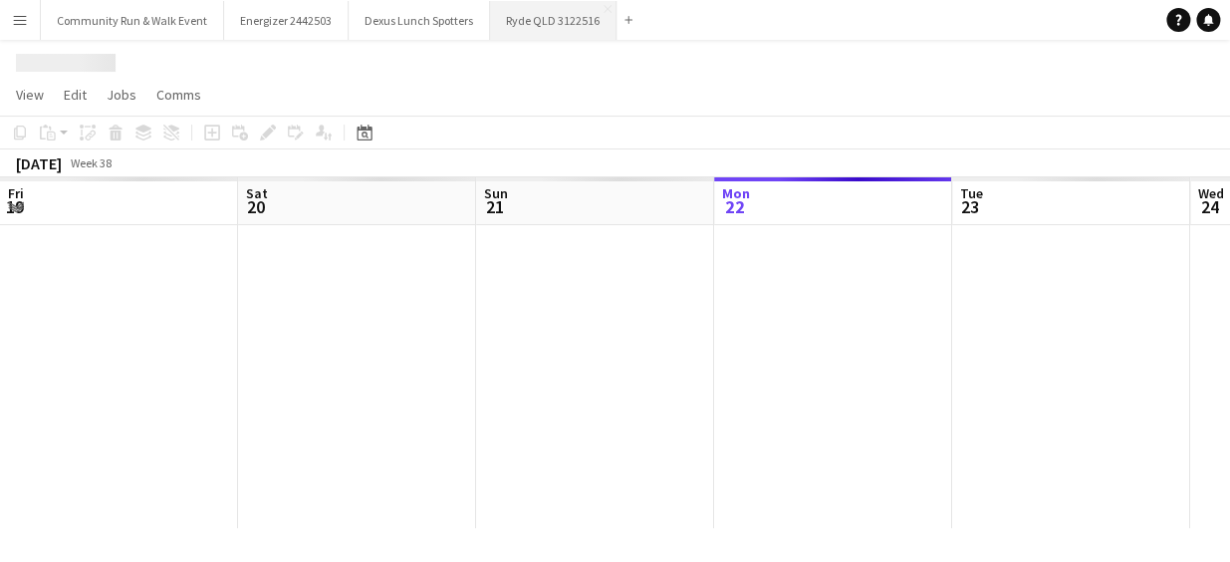
scroll to position [0, 476]
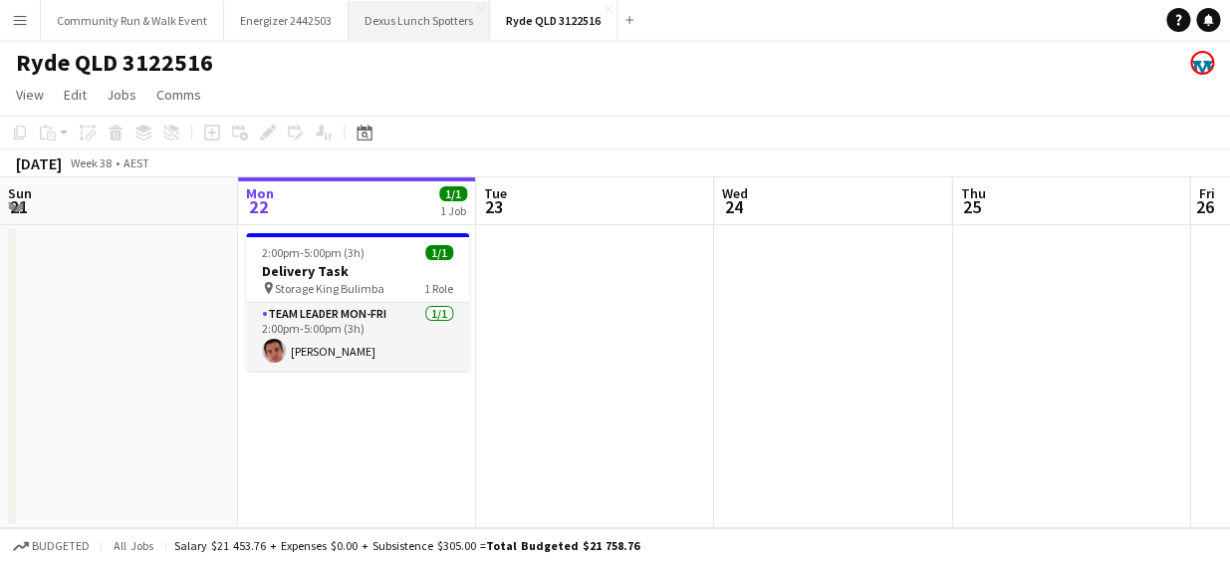
click at [389, 32] on button "Dexus Lunch Spotters Close" at bounding box center [419, 20] width 141 height 39
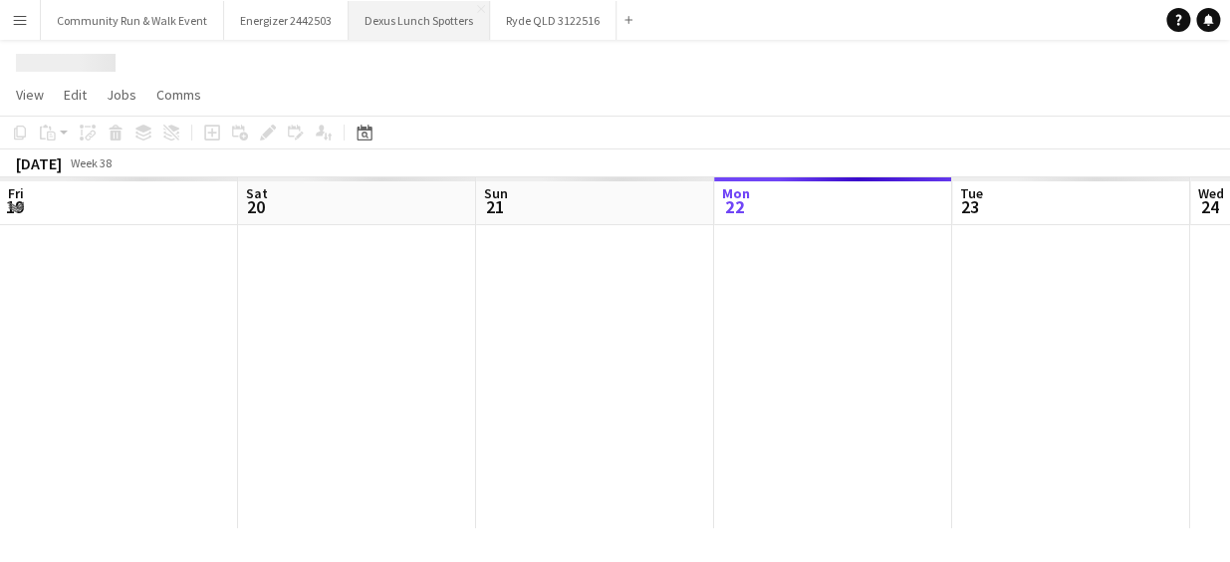
scroll to position [0, 476]
